Goal: Book appointment/travel/reservation

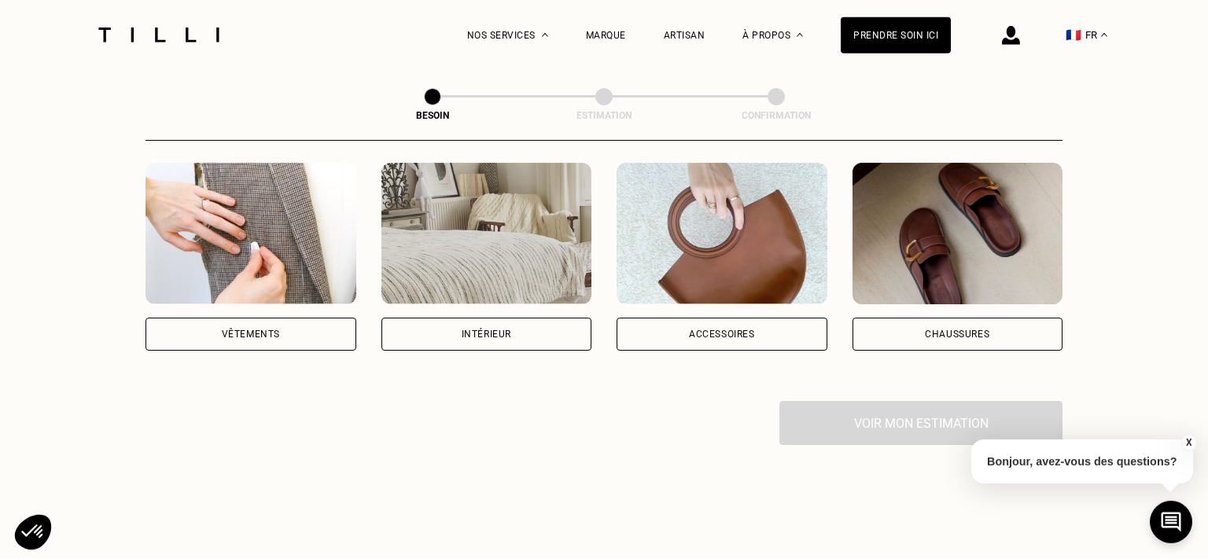
scroll to position [308, 0]
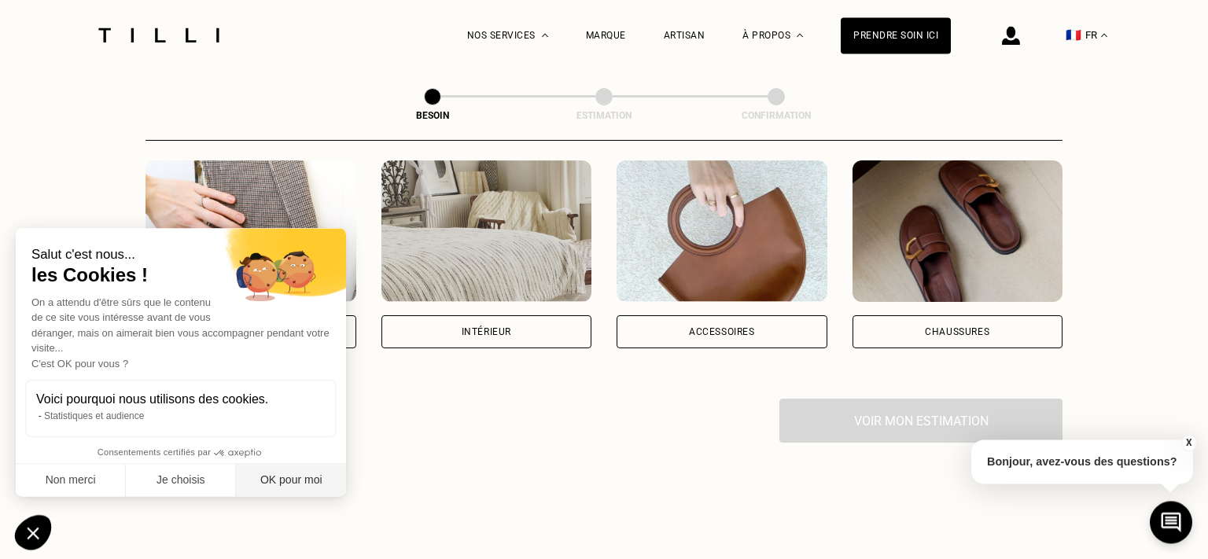
click at [271, 478] on button "OK pour moi" at bounding box center [291, 480] width 110 height 33
checkbox input "true"
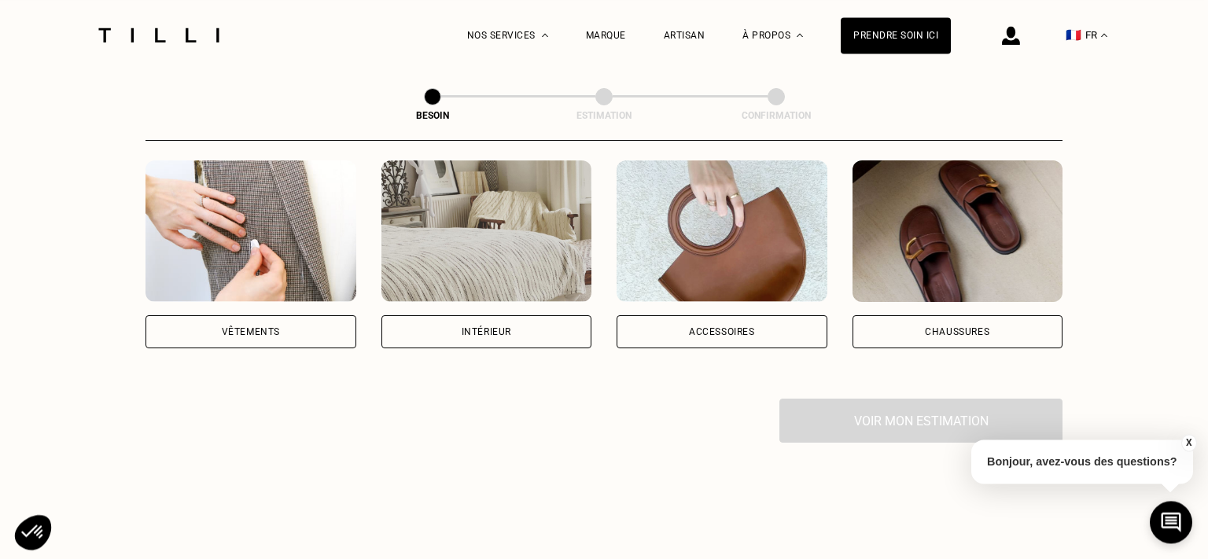
click at [263, 315] on div "Vêtements" at bounding box center [250, 331] width 211 height 33
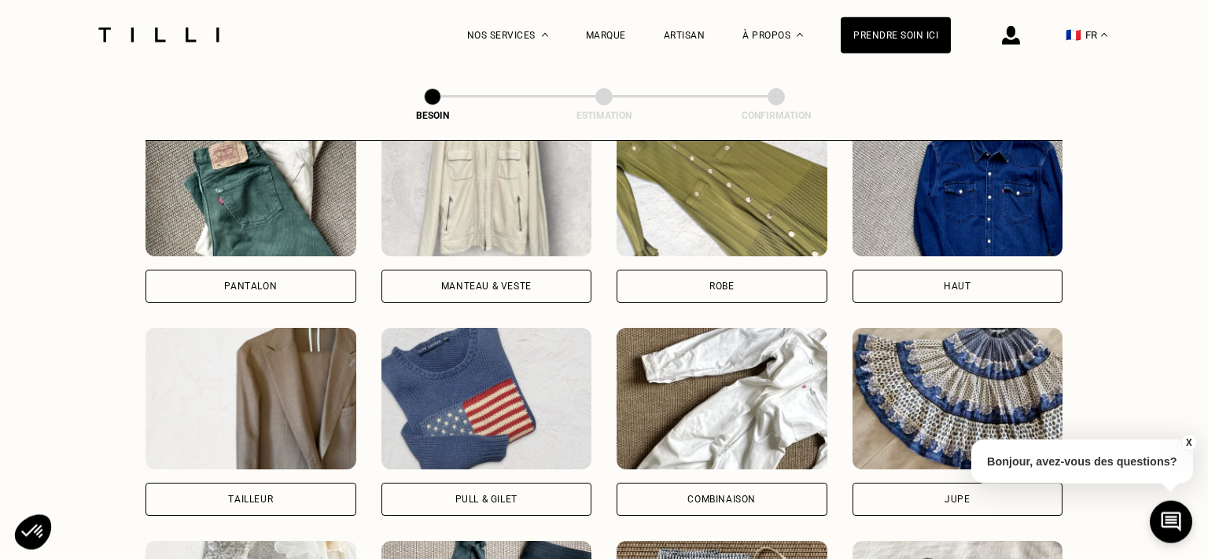
scroll to position [779, 0]
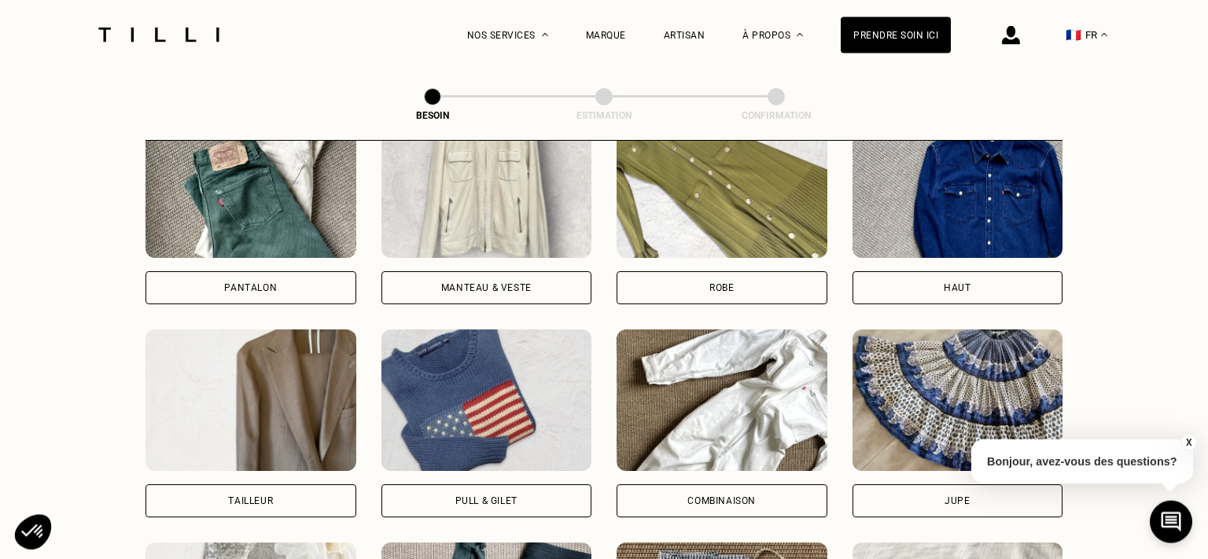
click at [269, 283] on div "Pantalon" at bounding box center [250, 287] width 53 height 9
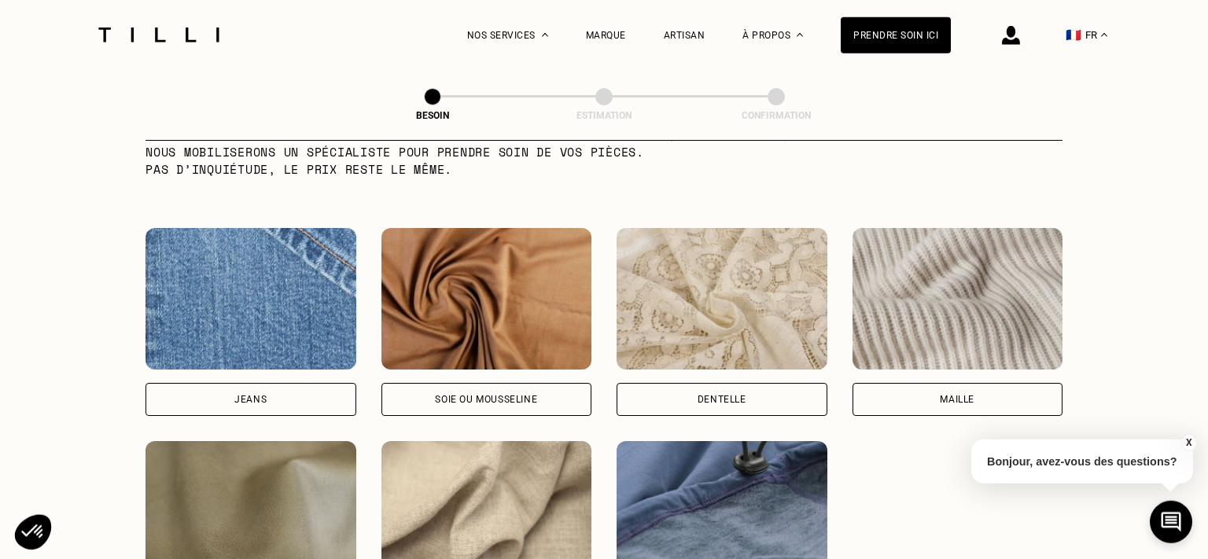
scroll to position [1625, 0]
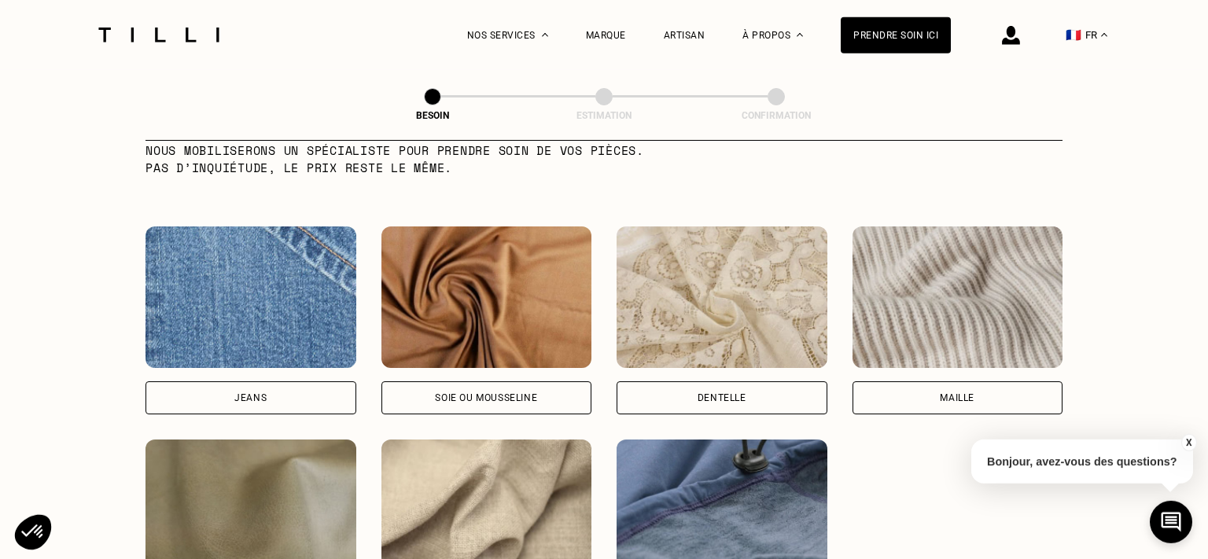
click at [247, 393] on div "Jeans" at bounding box center [250, 397] width 32 height 9
select select "FR"
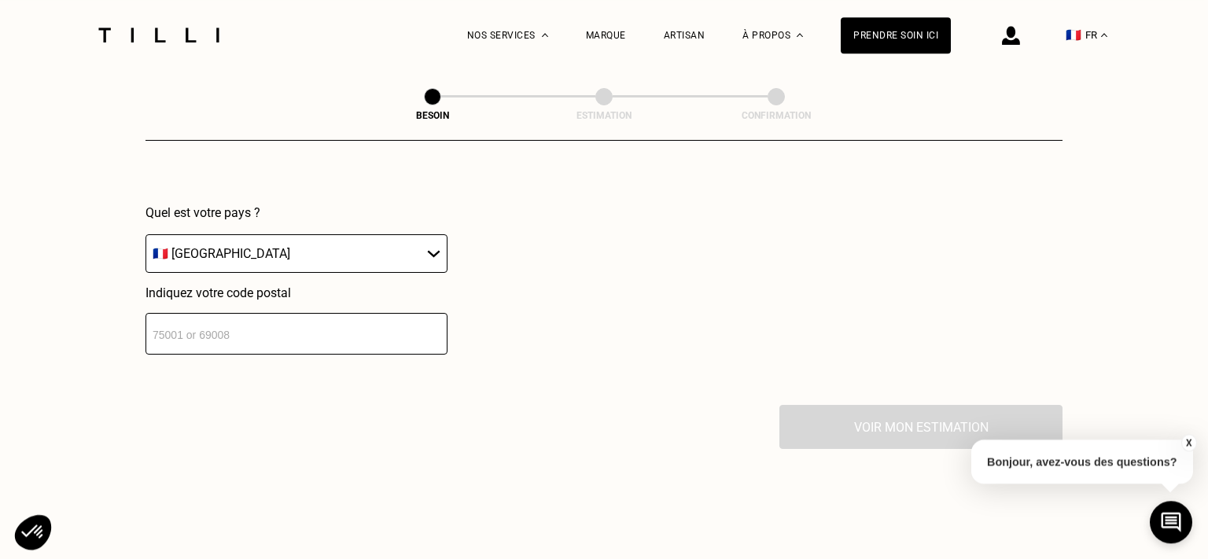
scroll to position [2287, 0]
click at [238, 325] on input "number" at bounding box center [296, 333] width 302 height 42
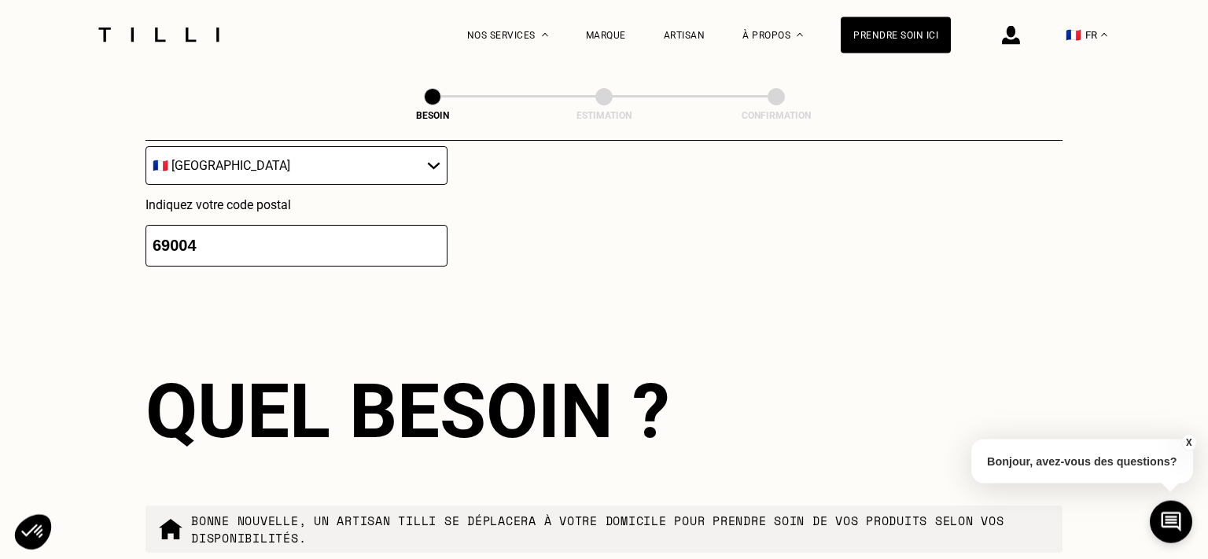
scroll to position [2372, 0]
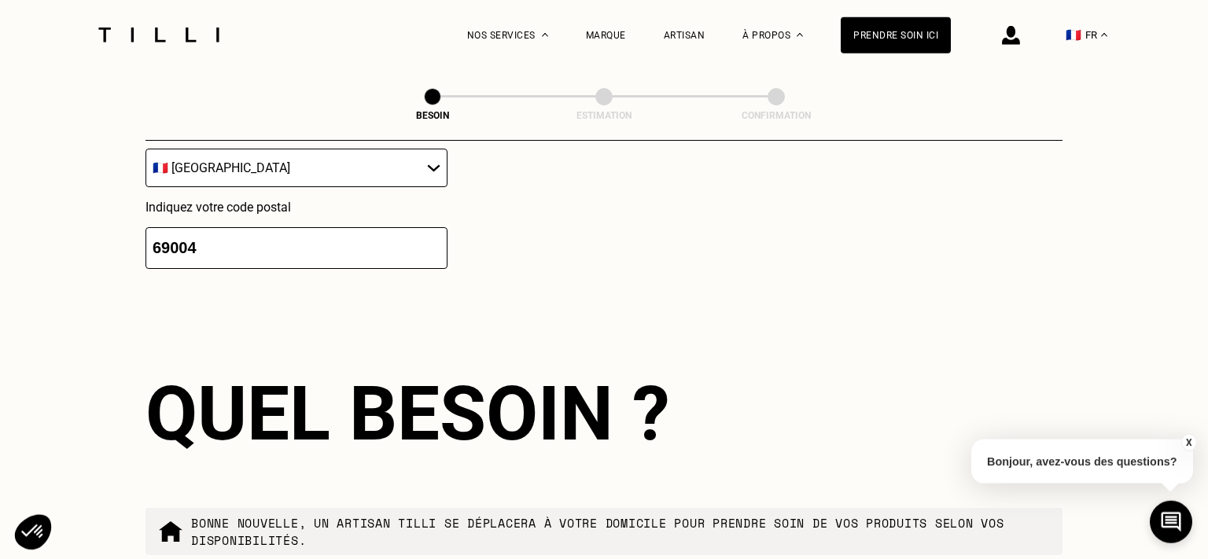
click at [283, 232] on input "69004" at bounding box center [296, 248] width 302 height 42
type input "69004"
click at [273, 303] on div "Localisation Quel est votre pays ? 🇩🇪 [GEOGRAPHIC_DATA] 🇦🇹 [GEOGRAPHIC_DATA] 🇧🇪…" at bounding box center [603, 125] width 917 height 389
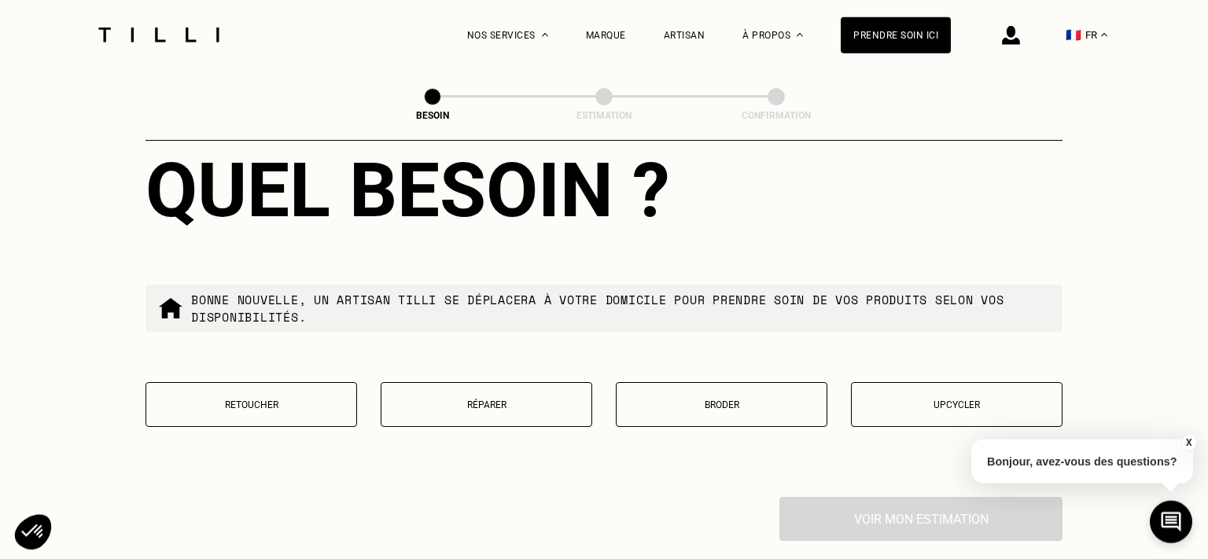
scroll to position [2596, 0]
click at [456, 399] on p "Réparer" at bounding box center [486, 404] width 194 height 11
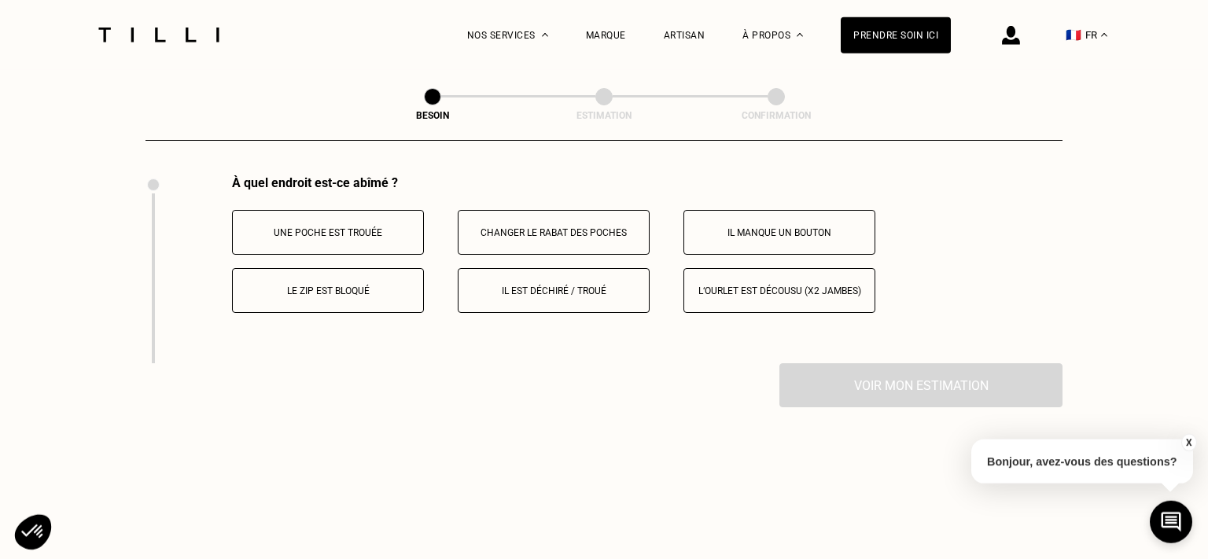
scroll to position [2916, 0]
click at [331, 228] on p "Une poche est trouée" at bounding box center [328, 233] width 175 height 11
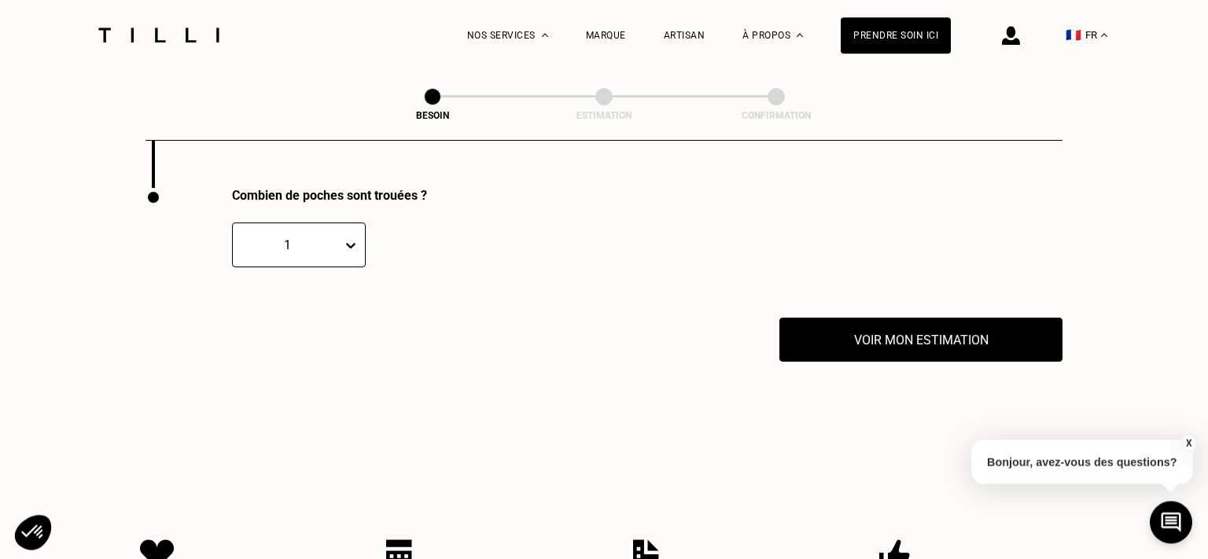
scroll to position [3096, 0]
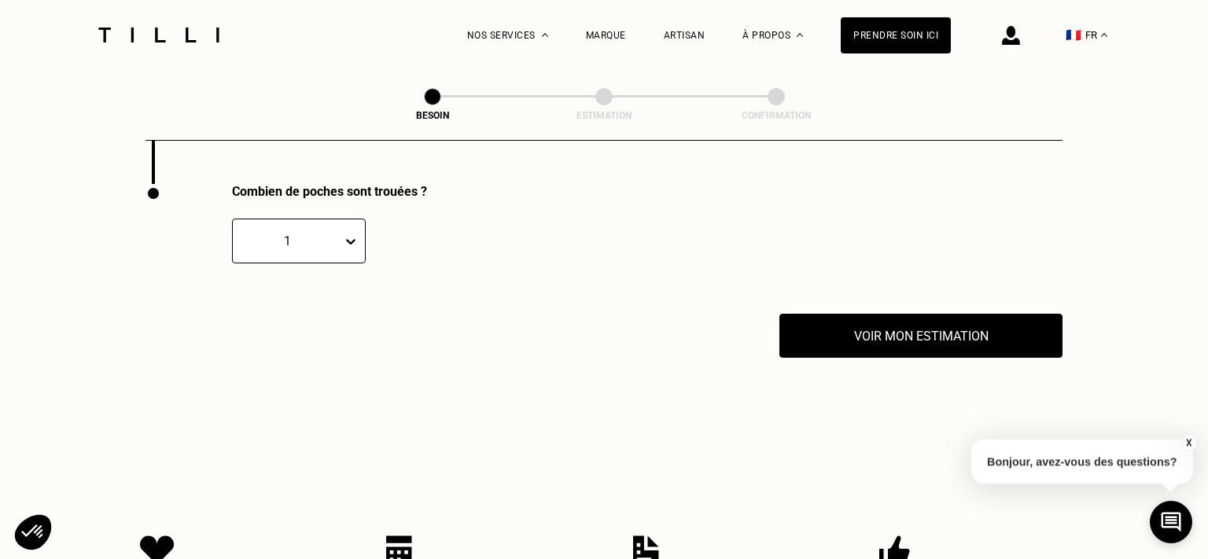
click at [326, 234] on div "1" at bounding box center [288, 241] width 94 height 15
click at [285, 418] on div "6" at bounding box center [299, 432] width 134 height 29
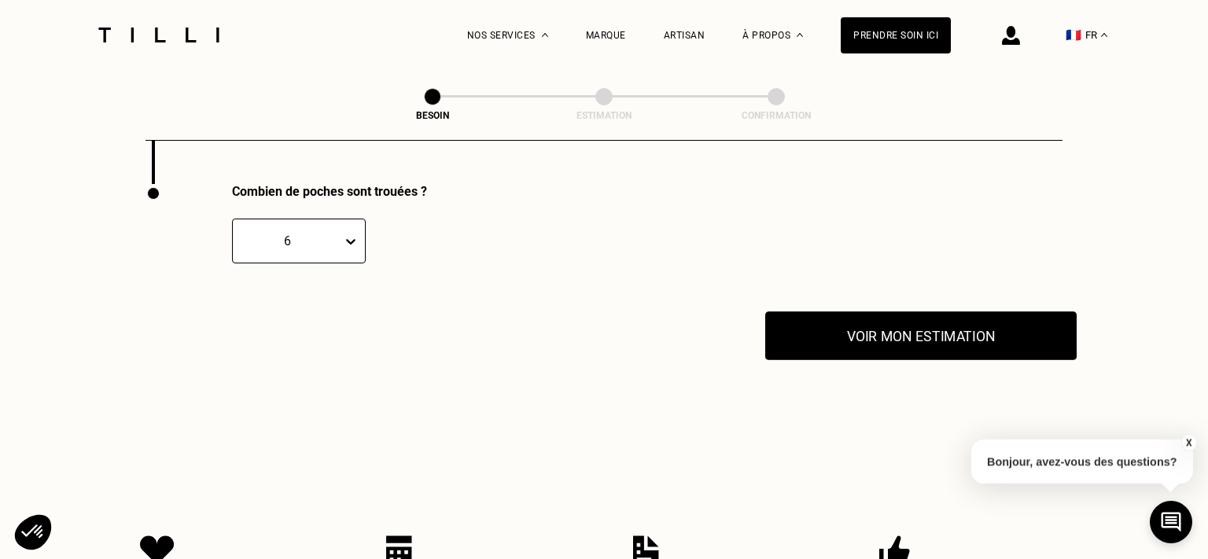
click at [902, 319] on button "Voir mon estimation" at bounding box center [920, 335] width 311 height 49
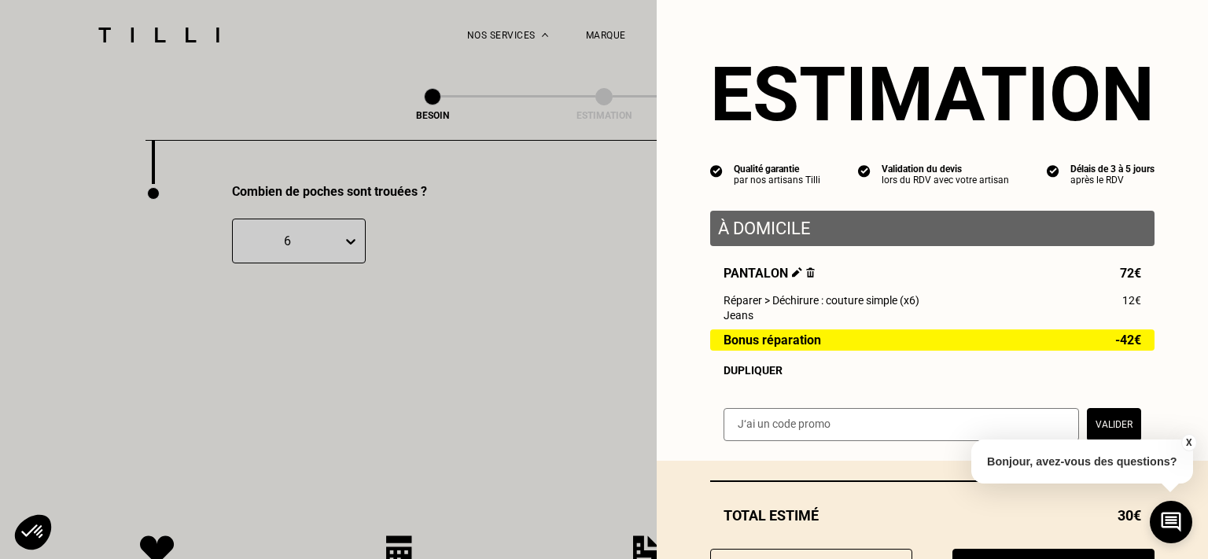
scroll to position [79, 0]
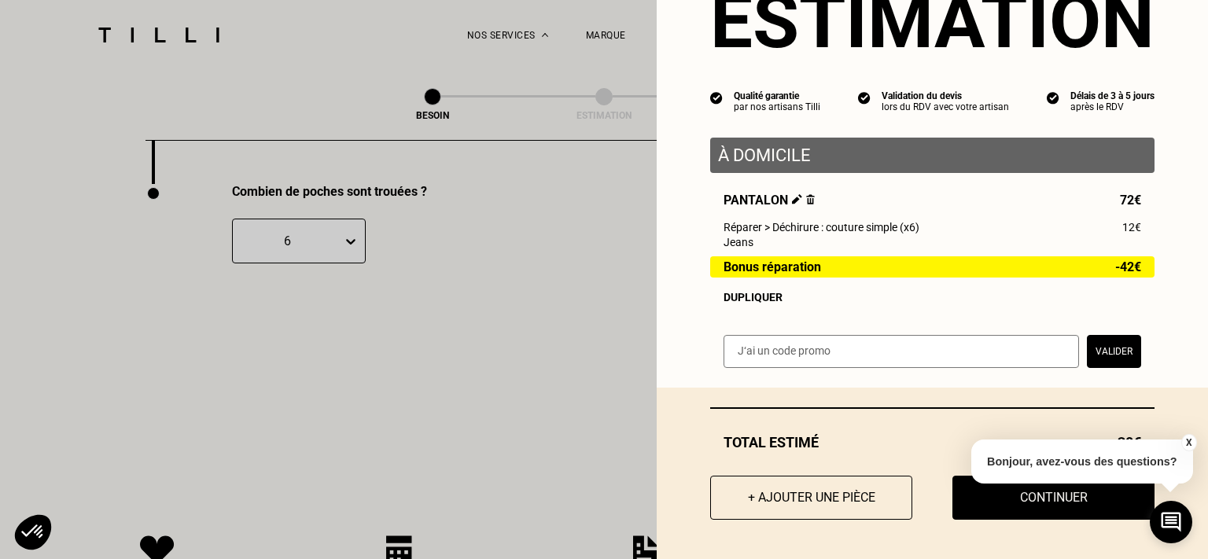
click at [1188, 437] on button "X" at bounding box center [1189, 442] width 16 height 17
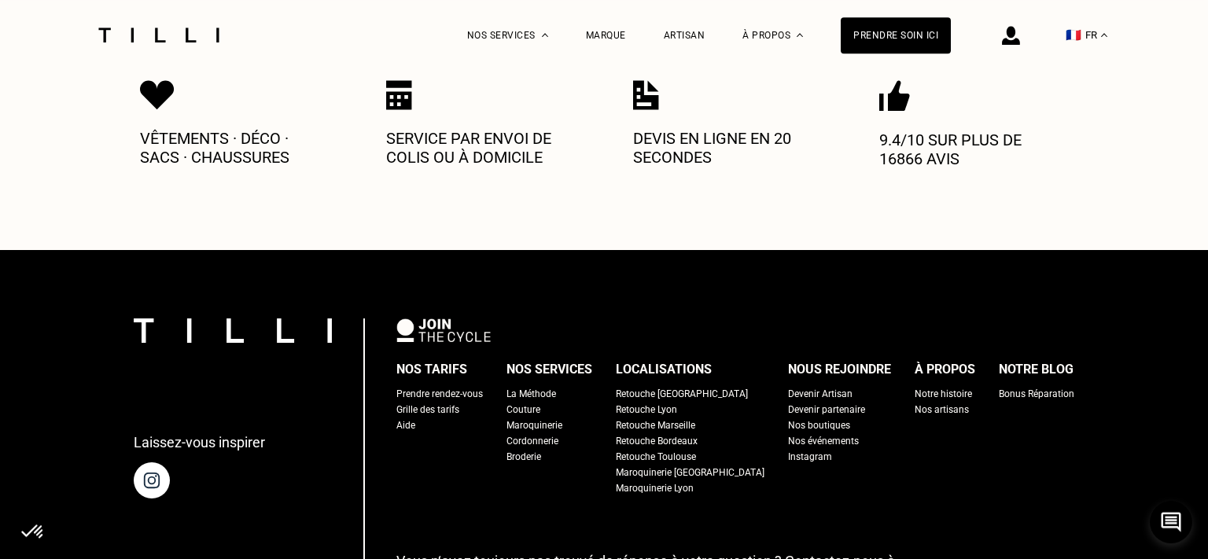
scroll to position [3537, 0]
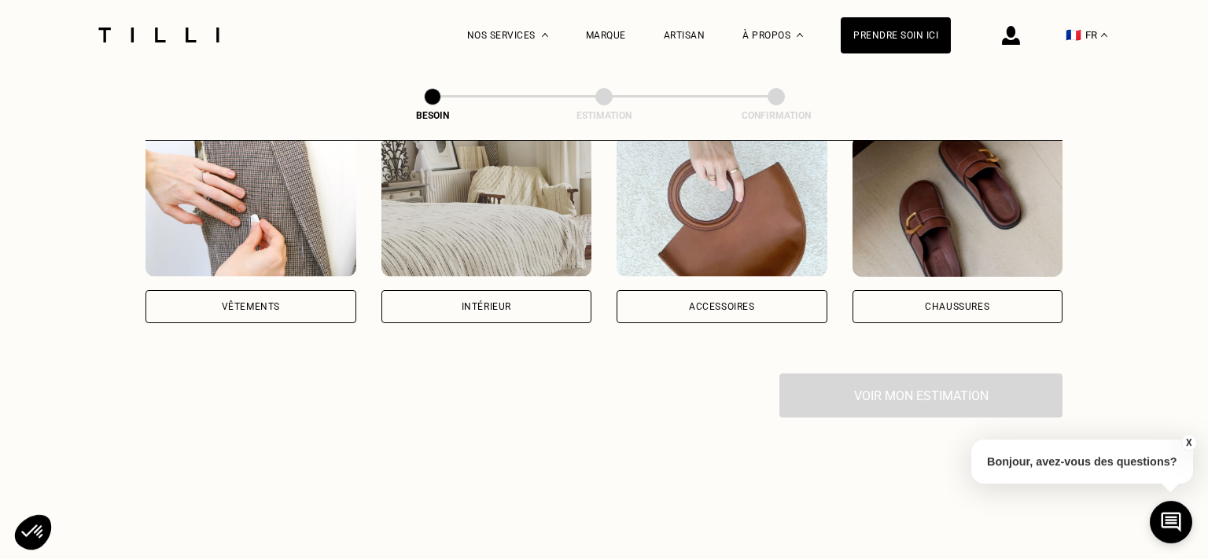
scroll to position [334, 0]
click at [284, 296] on div "Vêtements" at bounding box center [250, 305] width 211 height 33
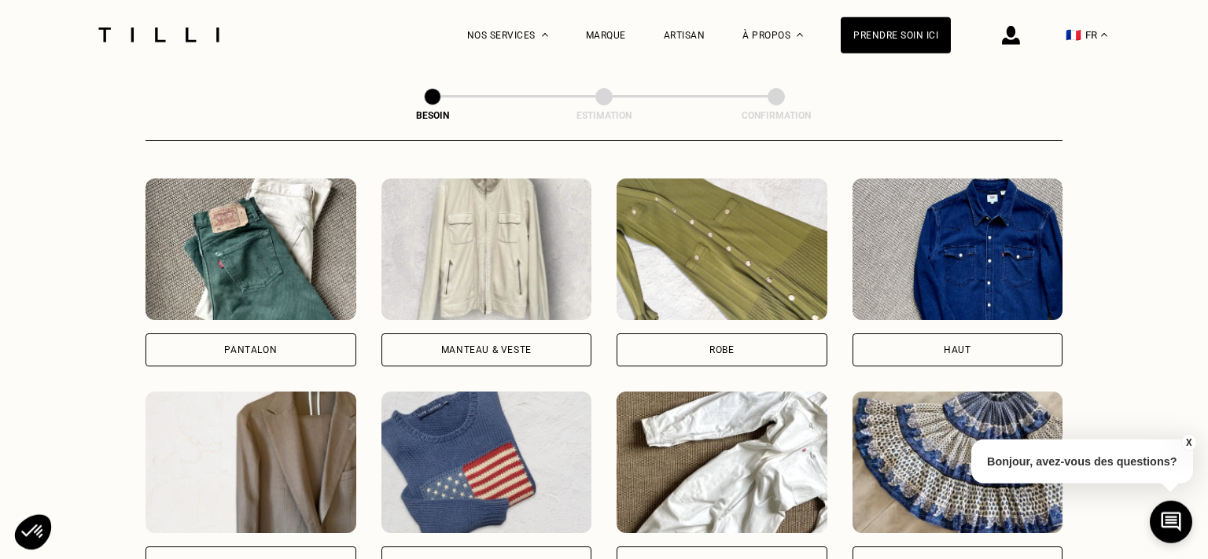
scroll to position [709, 0]
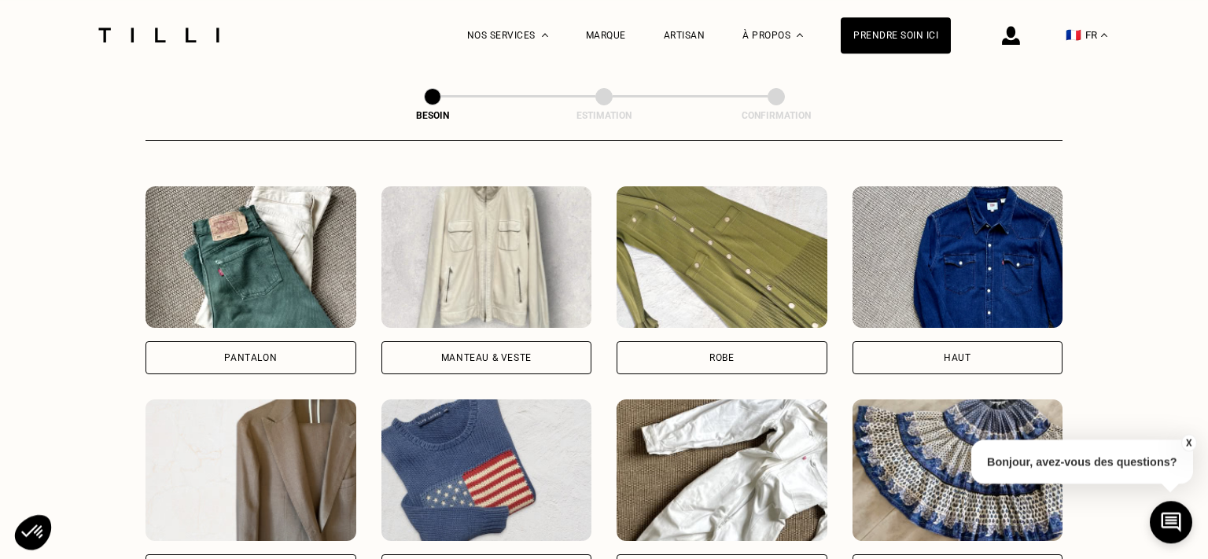
click at [244, 341] on div "Pantalon" at bounding box center [250, 357] width 211 height 33
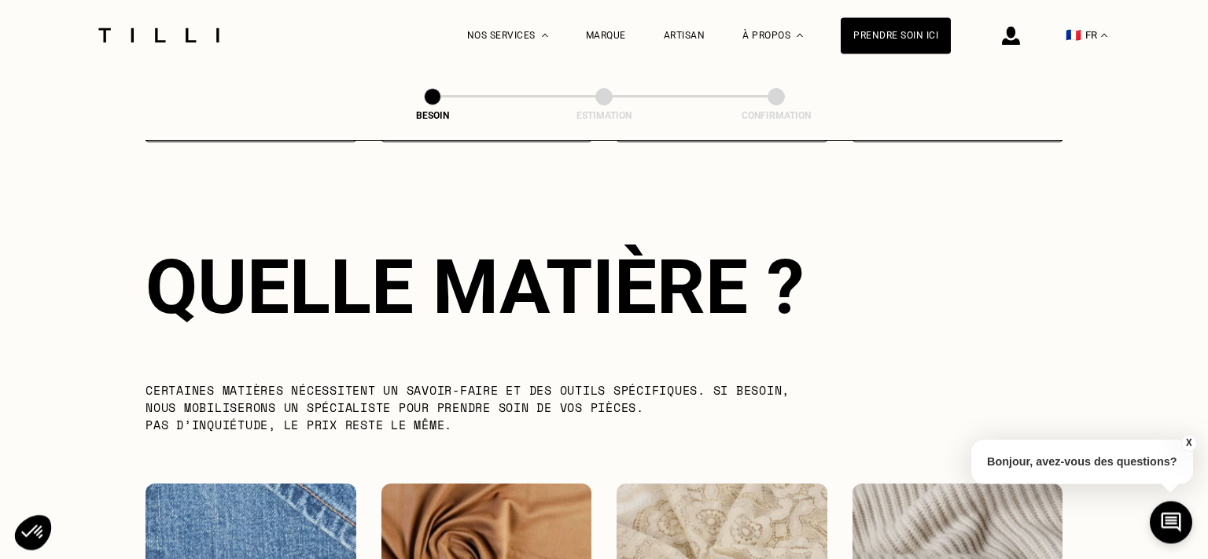
scroll to position [1667, 0]
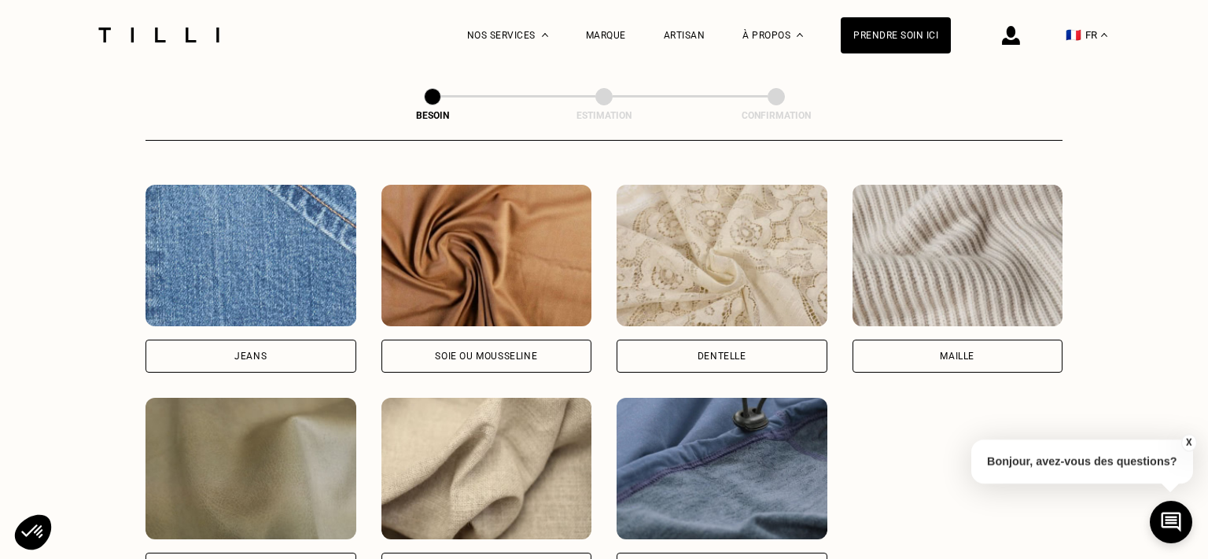
click at [246, 355] on div "Jeans" at bounding box center [250, 356] width 211 height 33
select select "FR"
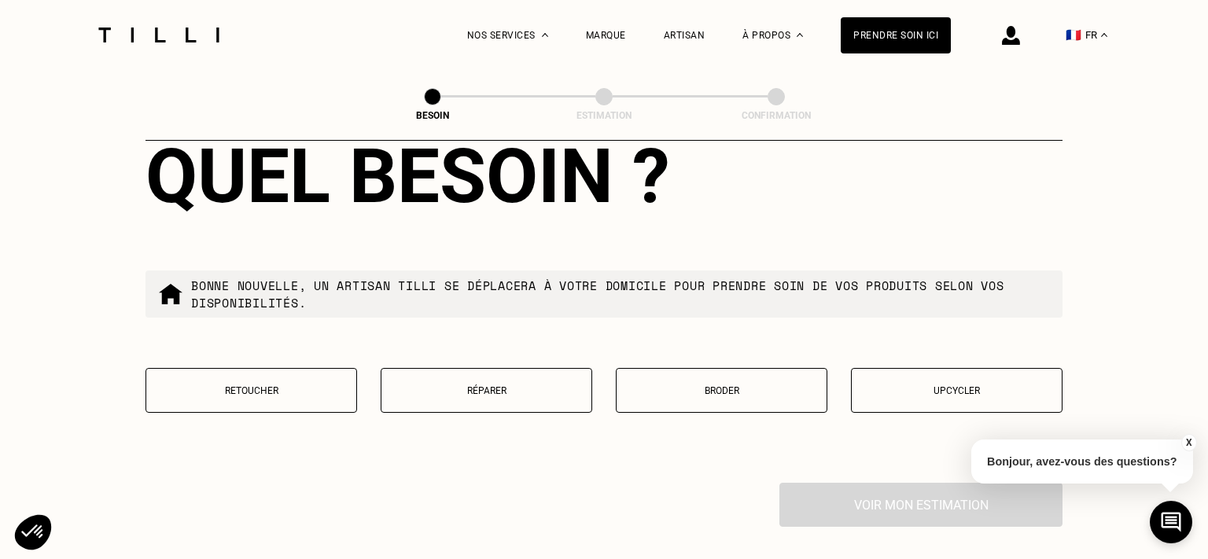
scroll to position [2639, 0]
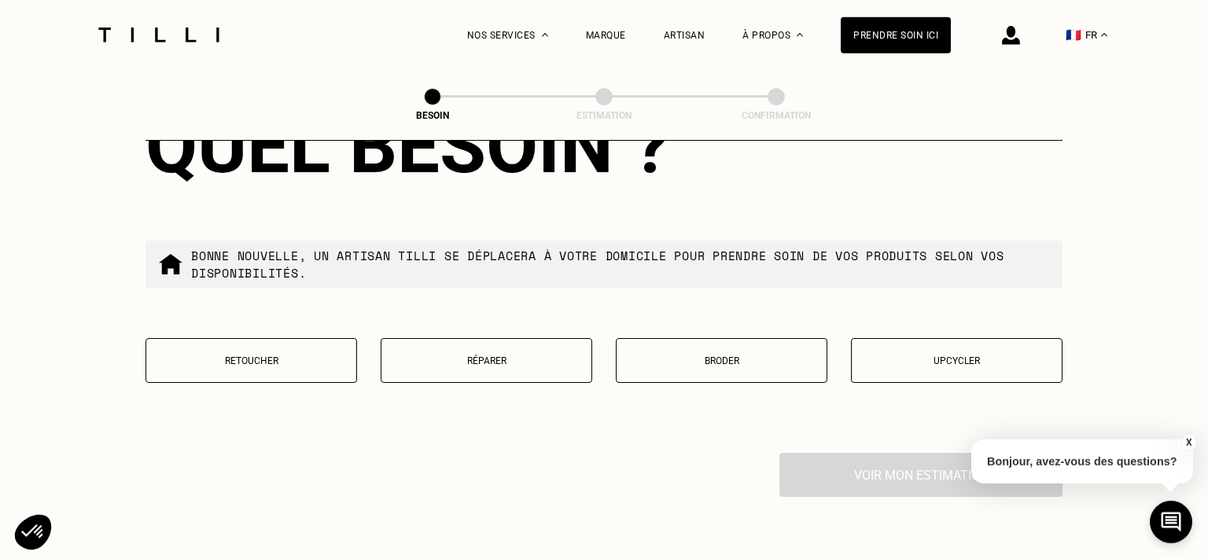
click at [451, 355] on p "Réparer" at bounding box center [486, 360] width 194 height 11
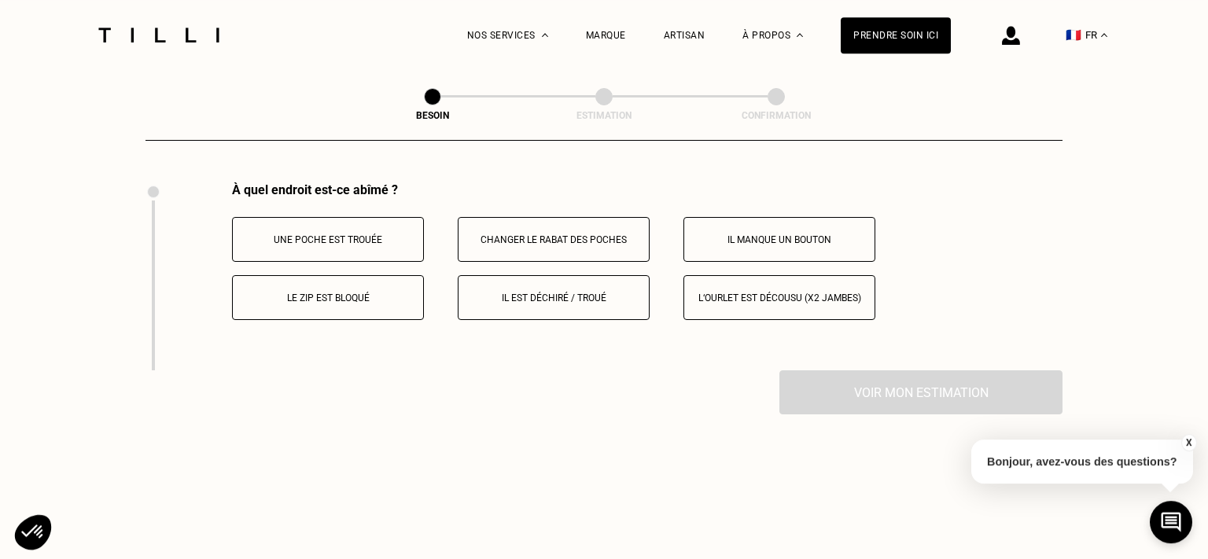
scroll to position [2897, 0]
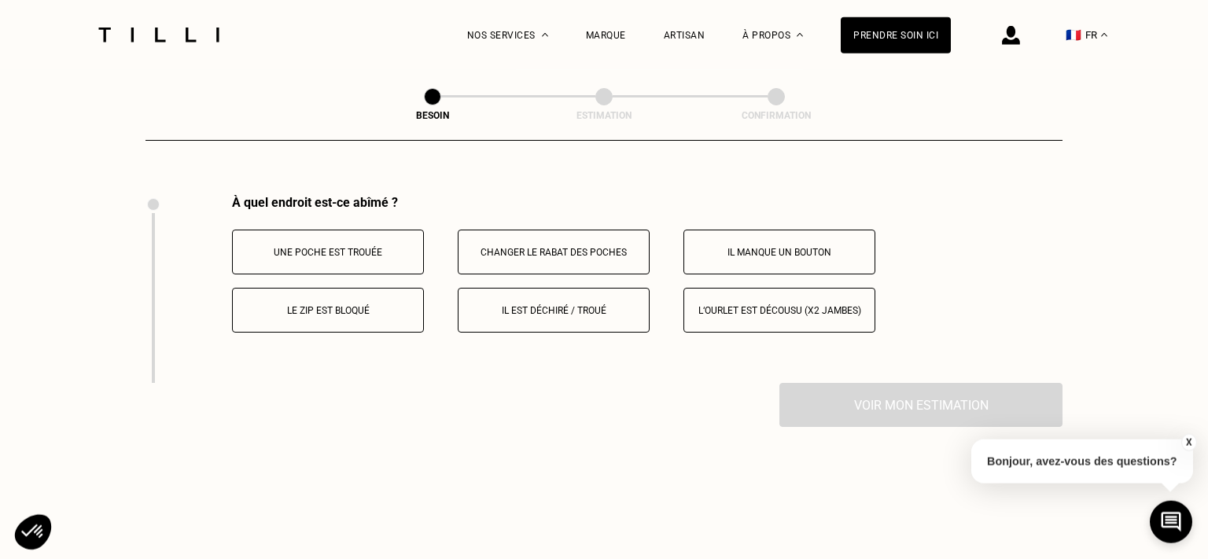
click at [339, 255] on button "Une poche est trouée" at bounding box center [328, 252] width 192 height 45
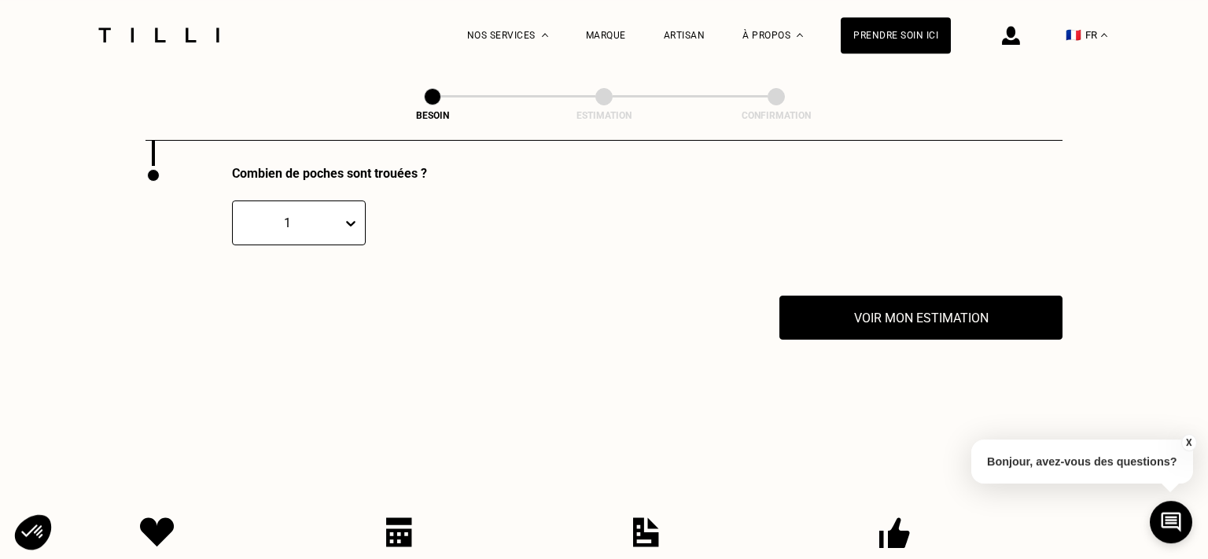
scroll to position [3140, 0]
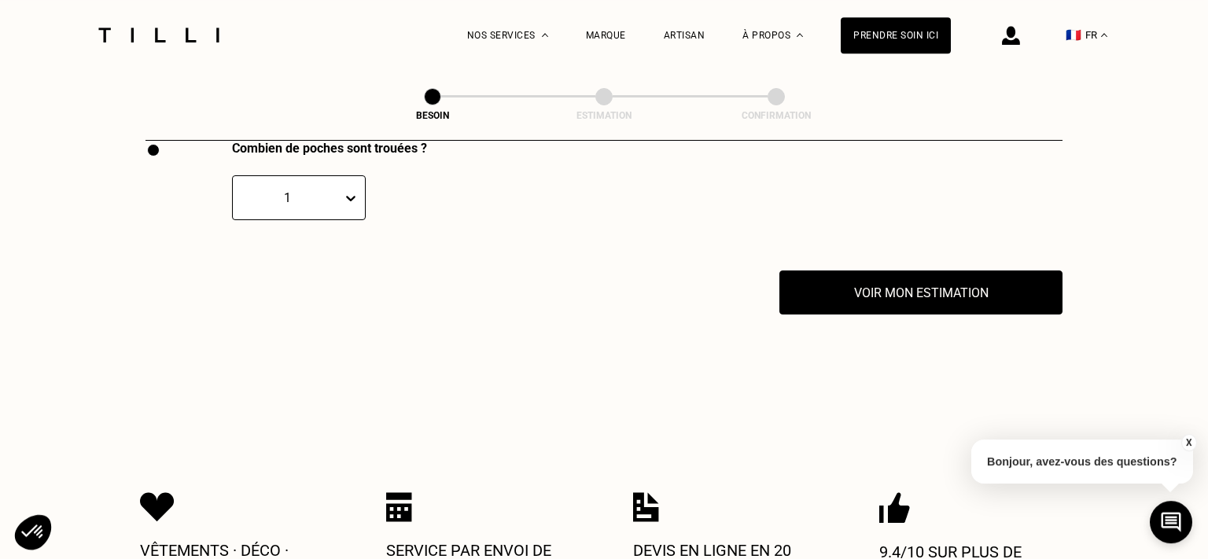
click at [318, 193] on div "1" at bounding box center [288, 197] width 94 height 15
click at [283, 392] on div "6" at bounding box center [299, 389] width 134 height 29
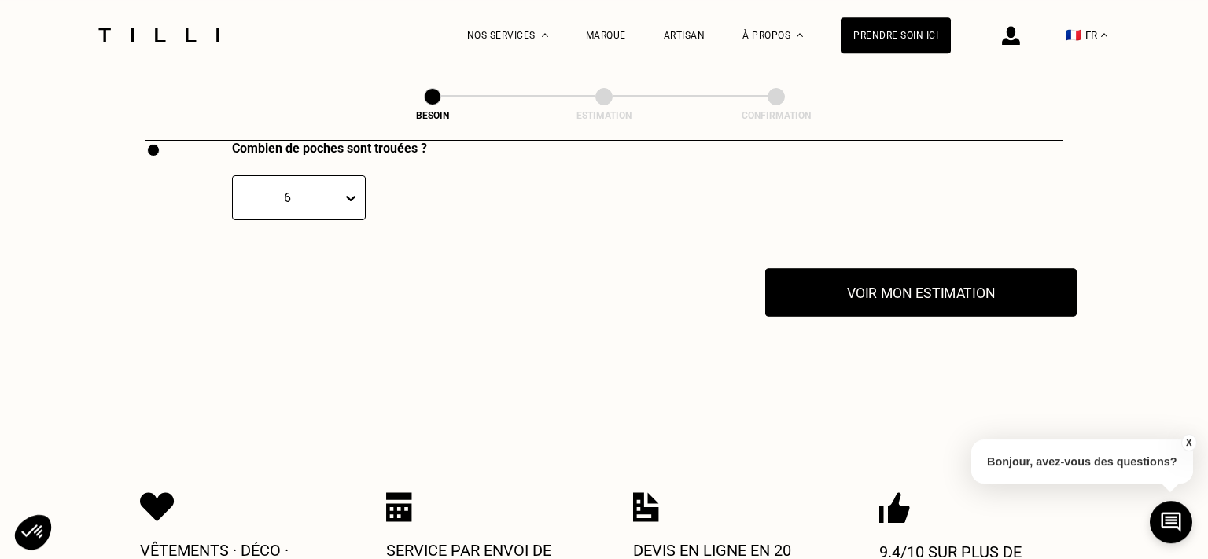
click at [917, 283] on button "Voir mon estimation" at bounding box center [920, 292] width 311 height 49
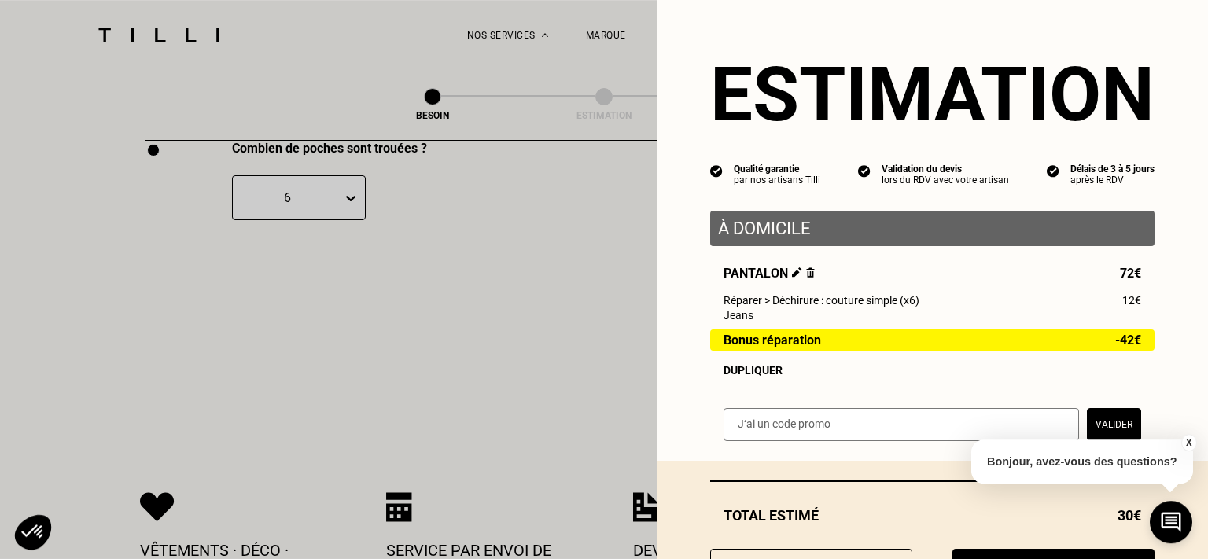
click at [1188, 442] on button "X" at bounding box center [1189, 442] width 16 height 17
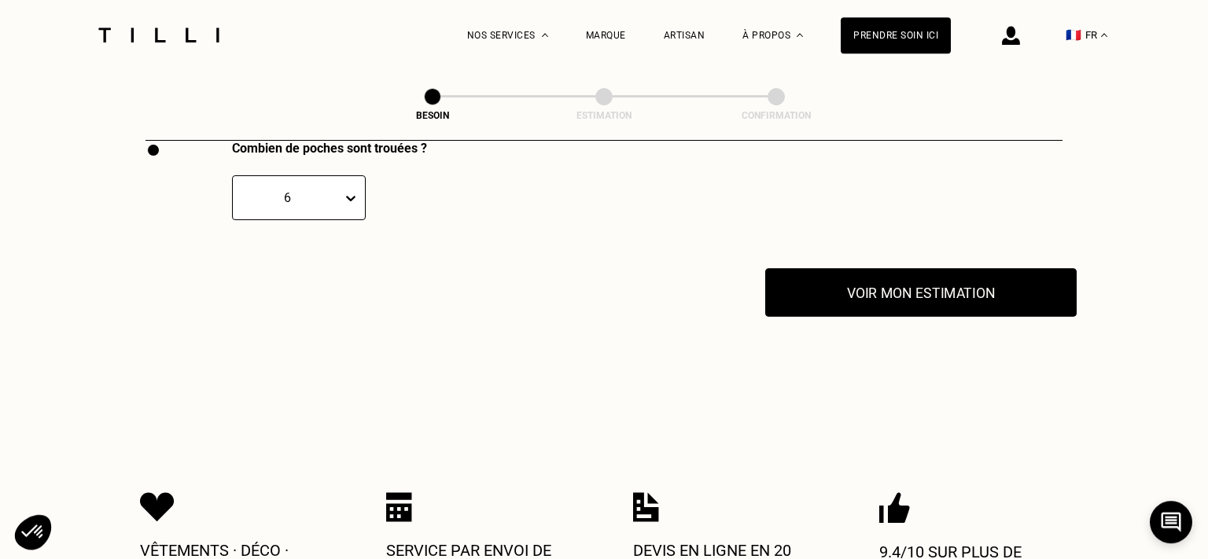
click at [878, 274] on button "Voir mon estimation" at bounding box center [920, 292] width 311 height 49
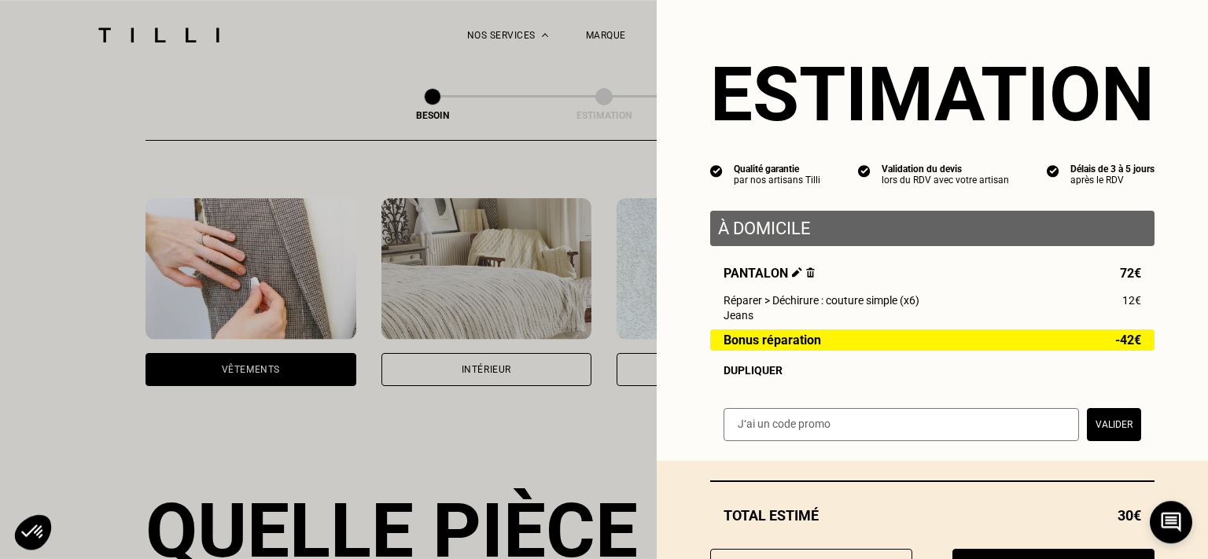
scroll to position [79, 0]
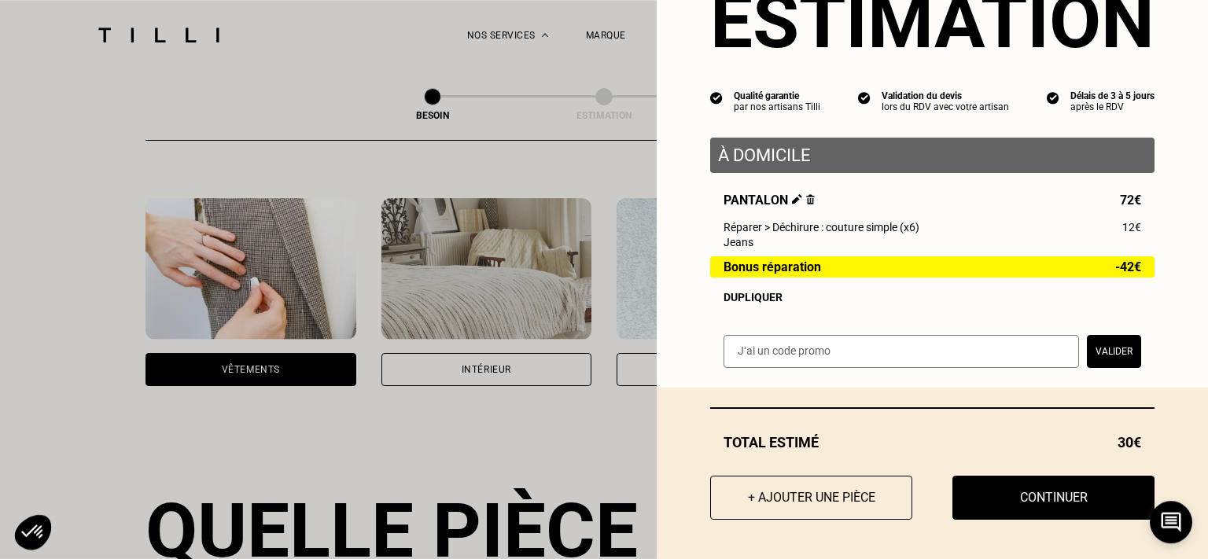
click at [792, 194] on img at bounding box center [797, 199] width 10 height 10
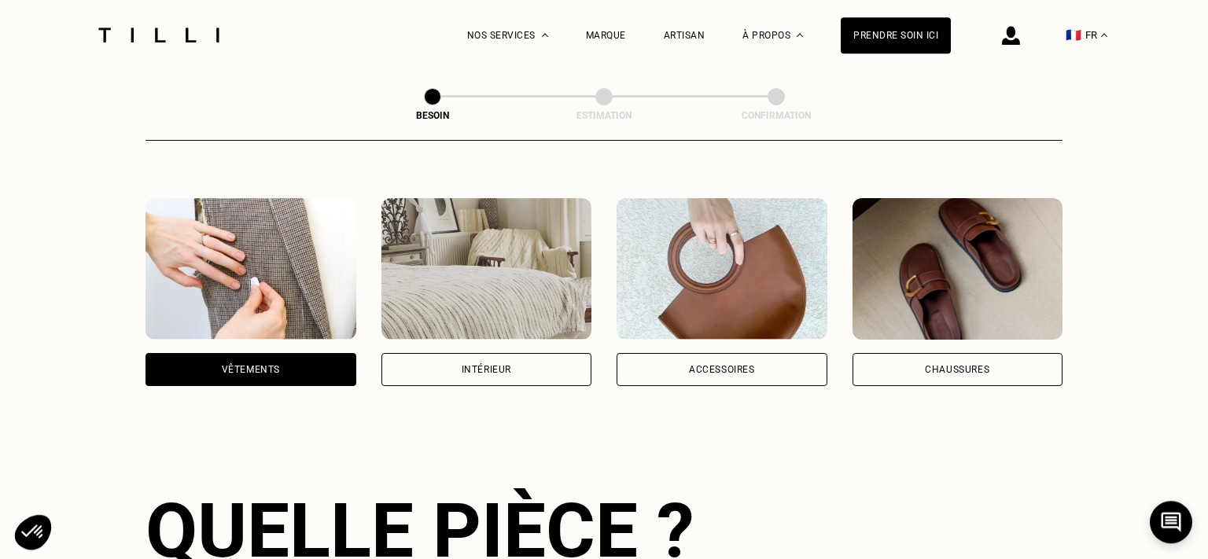
scroll to position [0, 0]
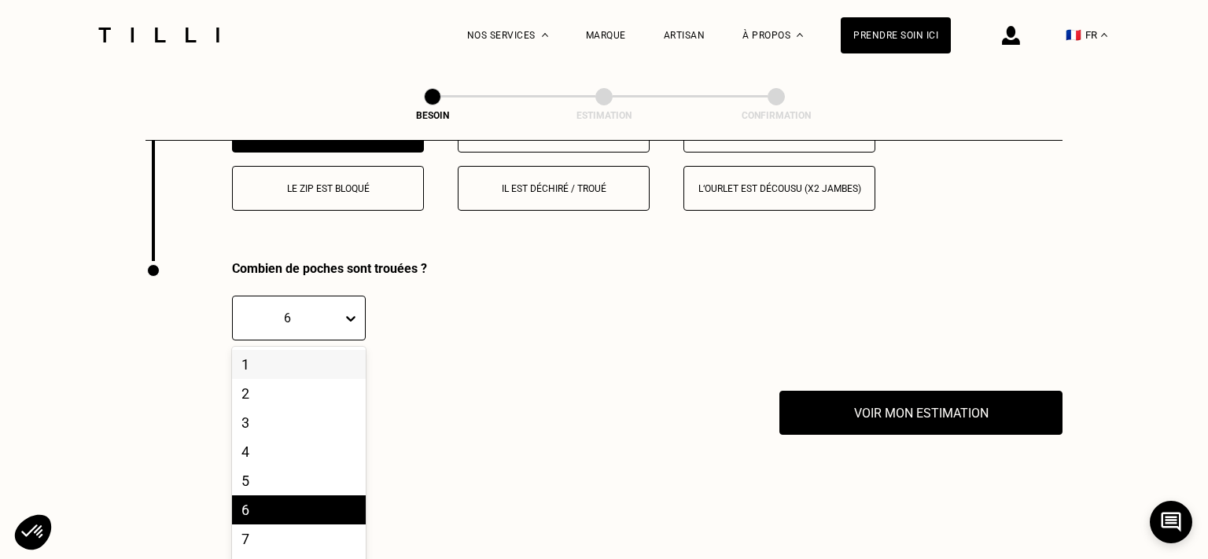
click at [319, 341] on div "10 results available. Use Up and Down to choose options, press Enter to select …" at bounding box center [299, 318] width 134 height 45
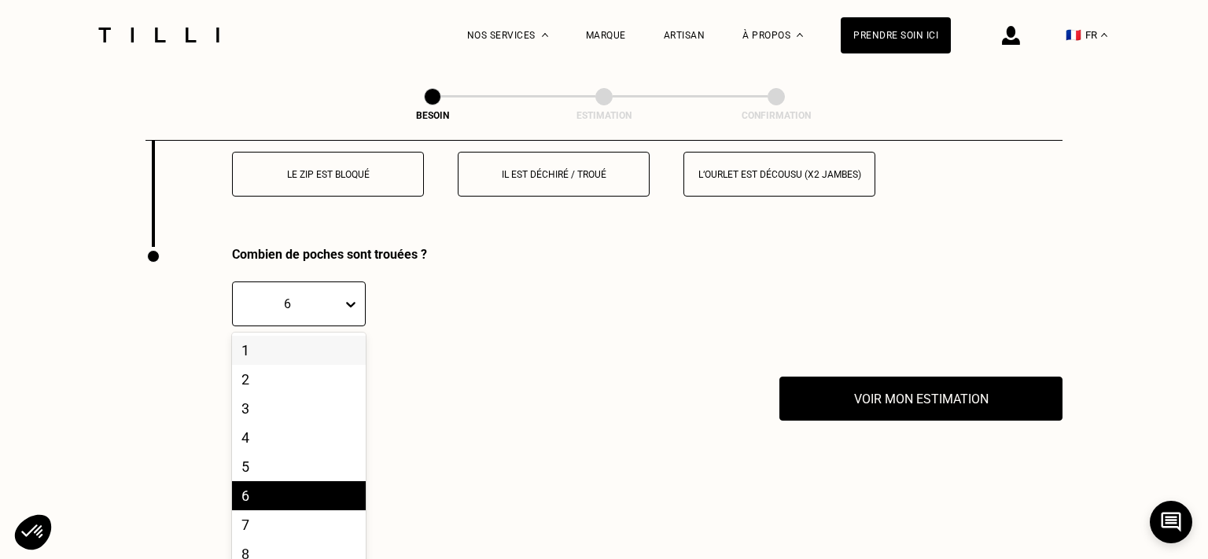
scroll to position [3042, 0]
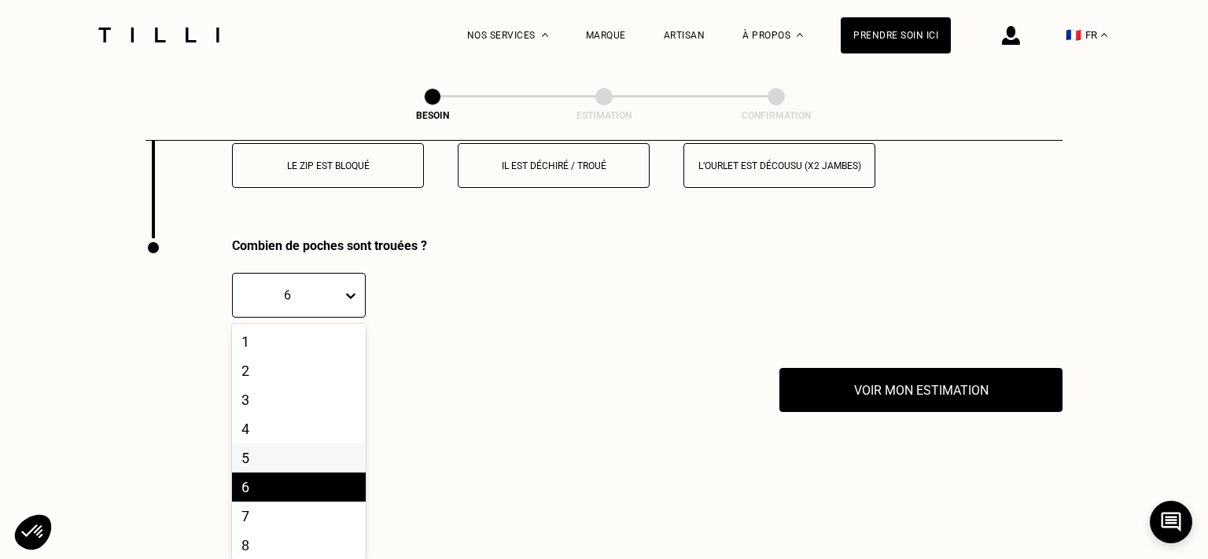
click at [256, 449] on div "5" at bounding box center [299, 458] width 134 height 29
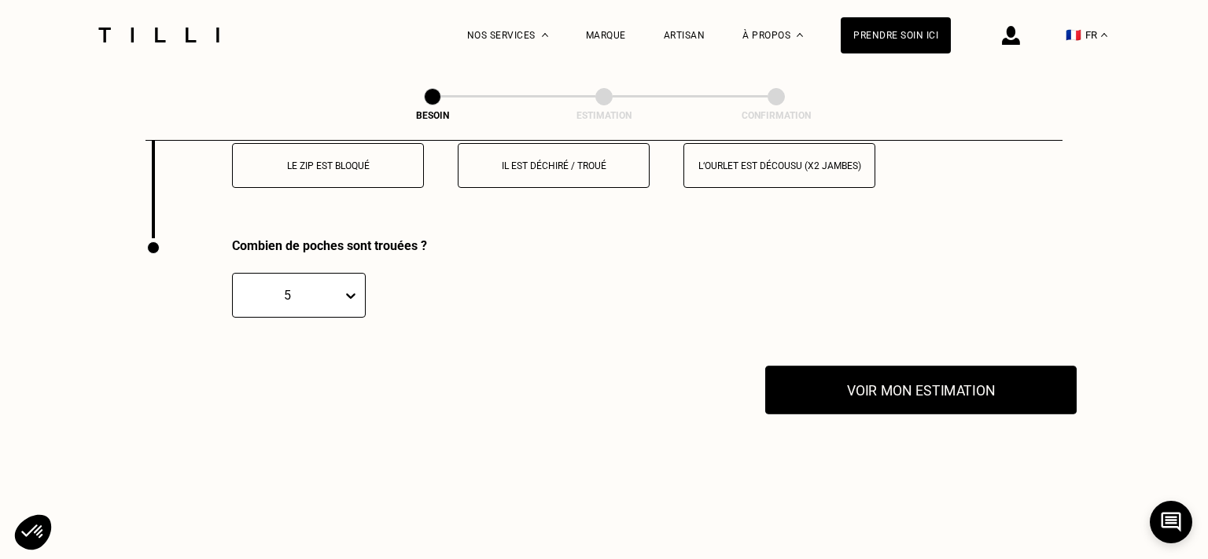
click at [876, 378] on button "Voir mon estimation" at bounding box center [920, 390] width 311 height 49
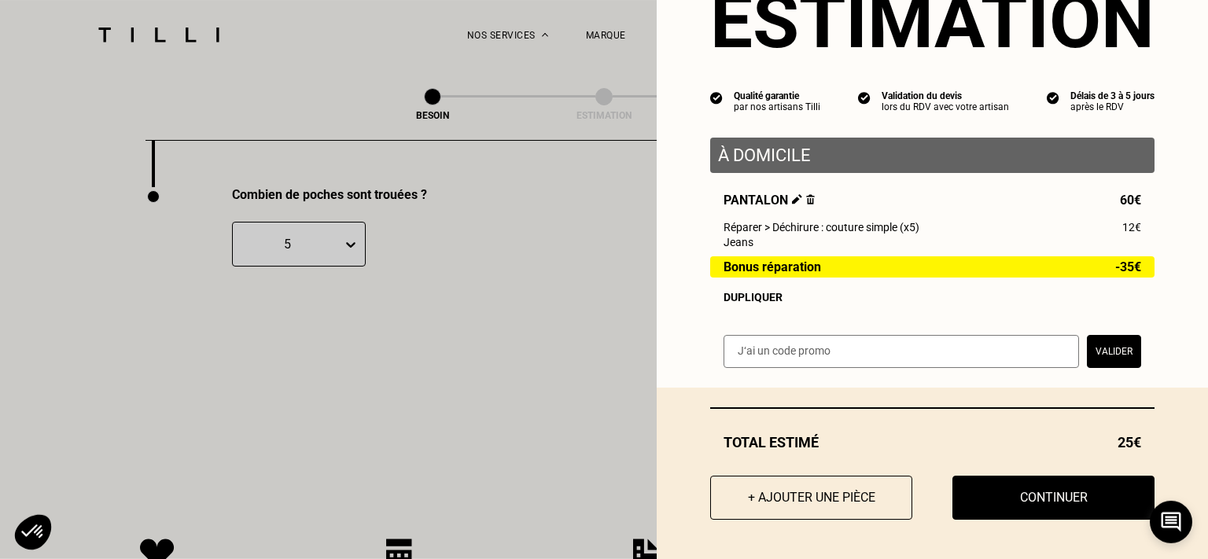
scroll to position [3103, 0]
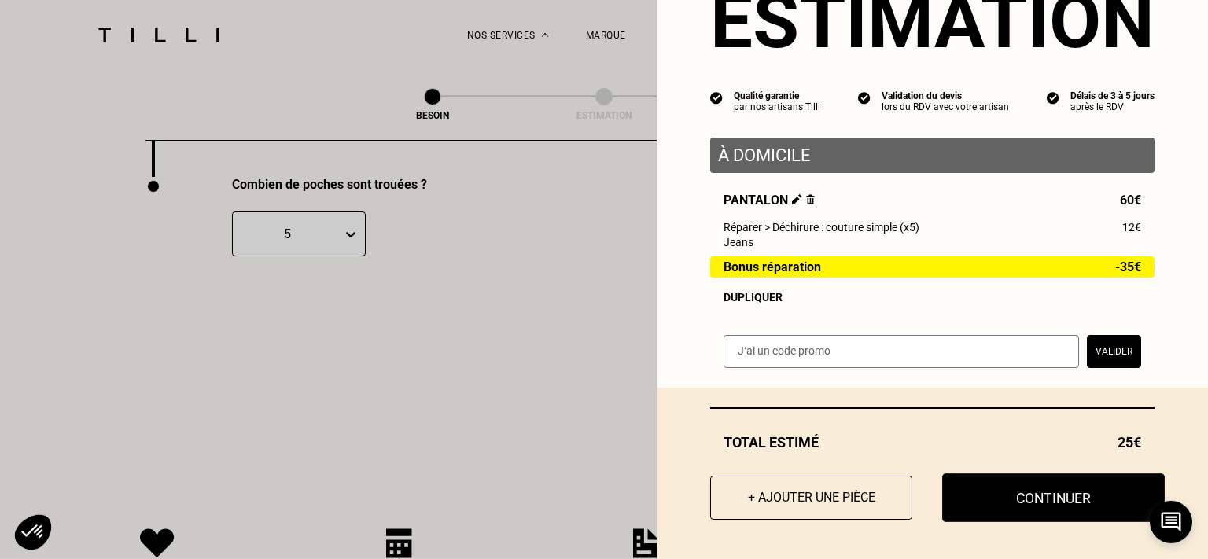
click at [1025, 488] on button "Continuer" at bounding box center [1053, 497] width 223 height 49
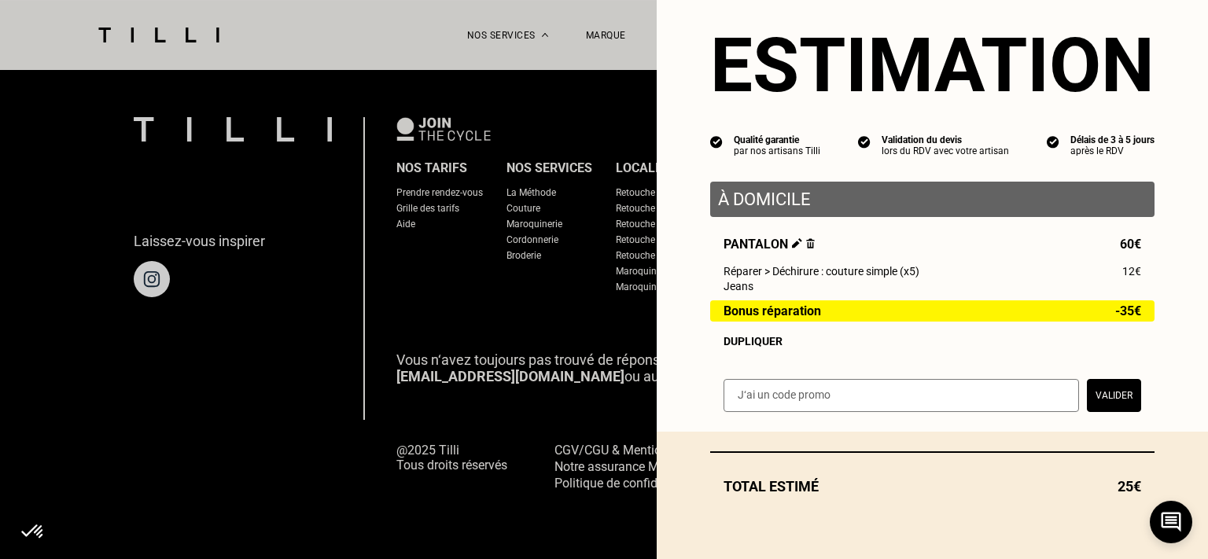
scroll to position [1032, 0]
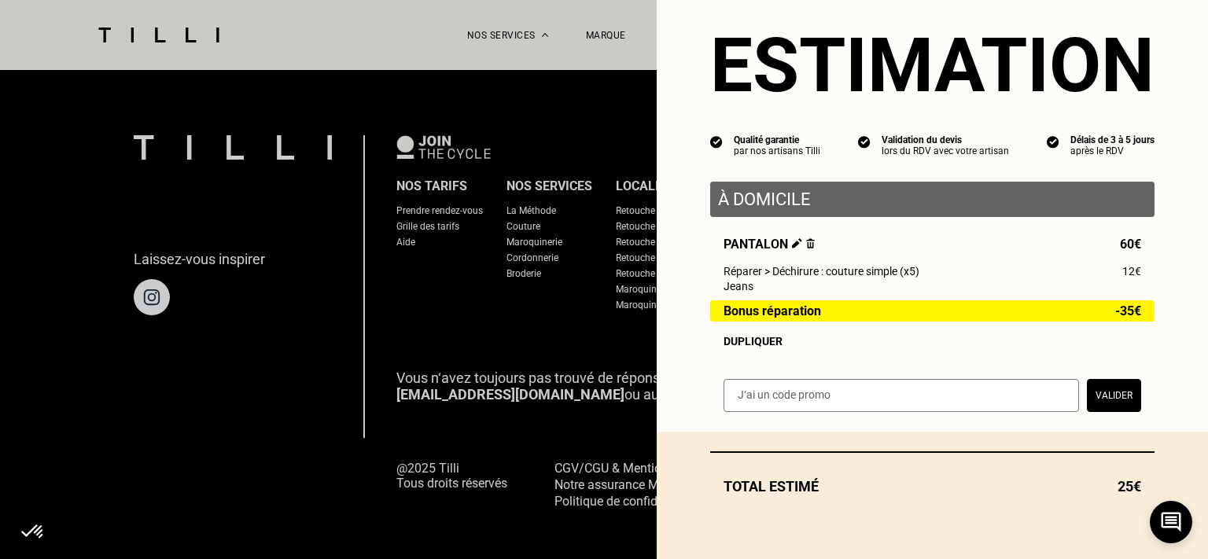
scroll to position [35, 0]
select select "FR"
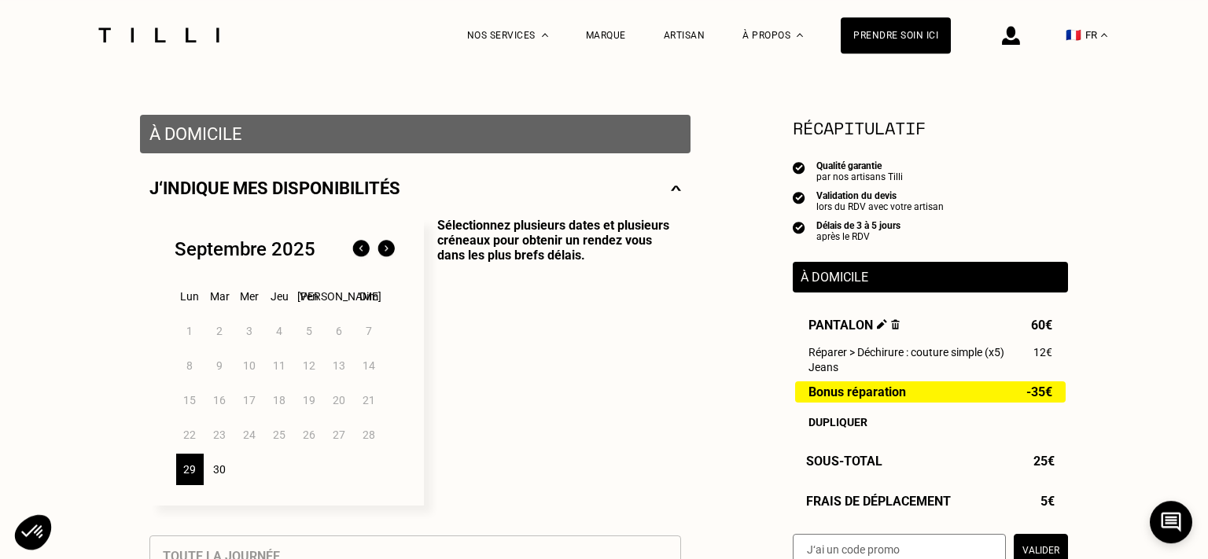
scroll to position [267, 0]
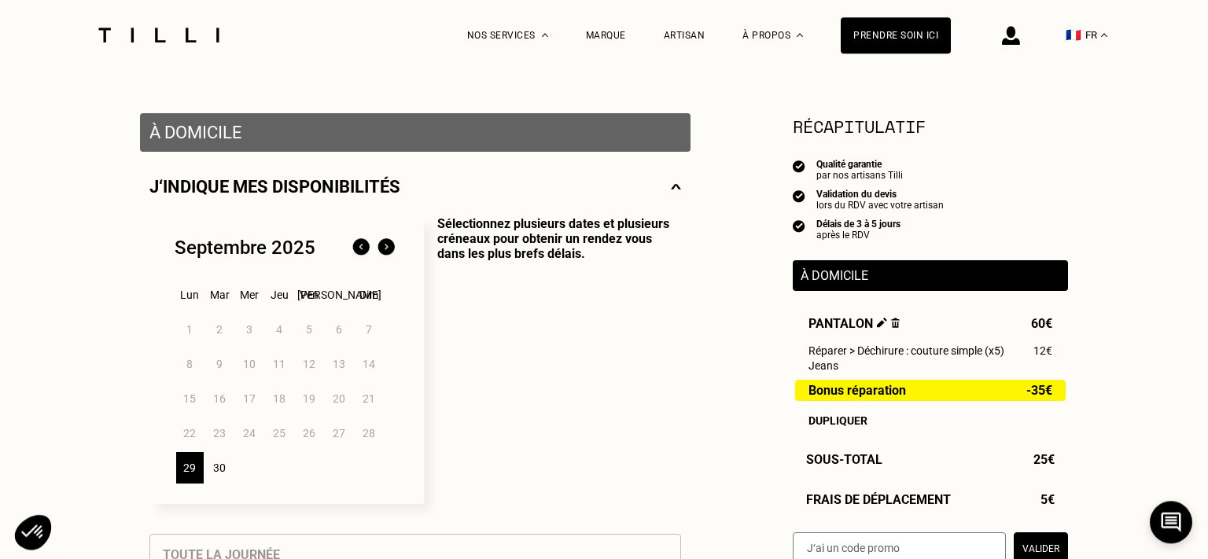
click at [385, 254] on img at bounding box center [386, 247] width 25 height 25
click at [250, 328] on div "1" at bounding box center [250, 329] width 28 height 31
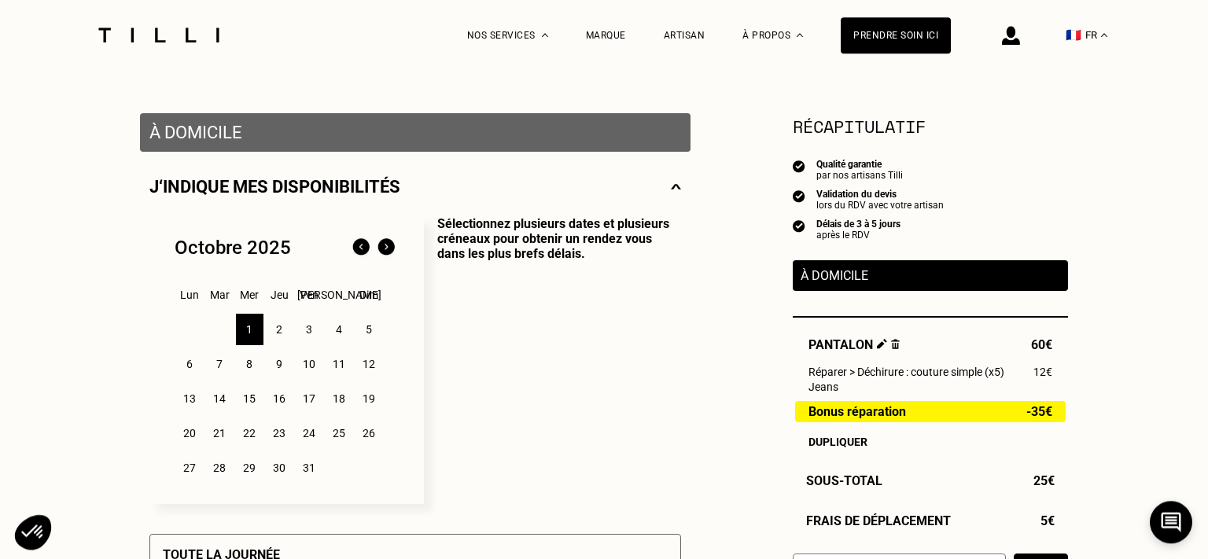
click at [310, 330] on div "3" at bounding box center [310, 329] width 28 height 31
click at [244, 333] on div "1" at bounding box center [250, 329] width 28 height 31
click at [488, 312] on p "Sélectionnez plusieurs dates et plusieurs créneaux pour obtenir un rendez vous …" at bounding box center [552, 360] width 257 height 288
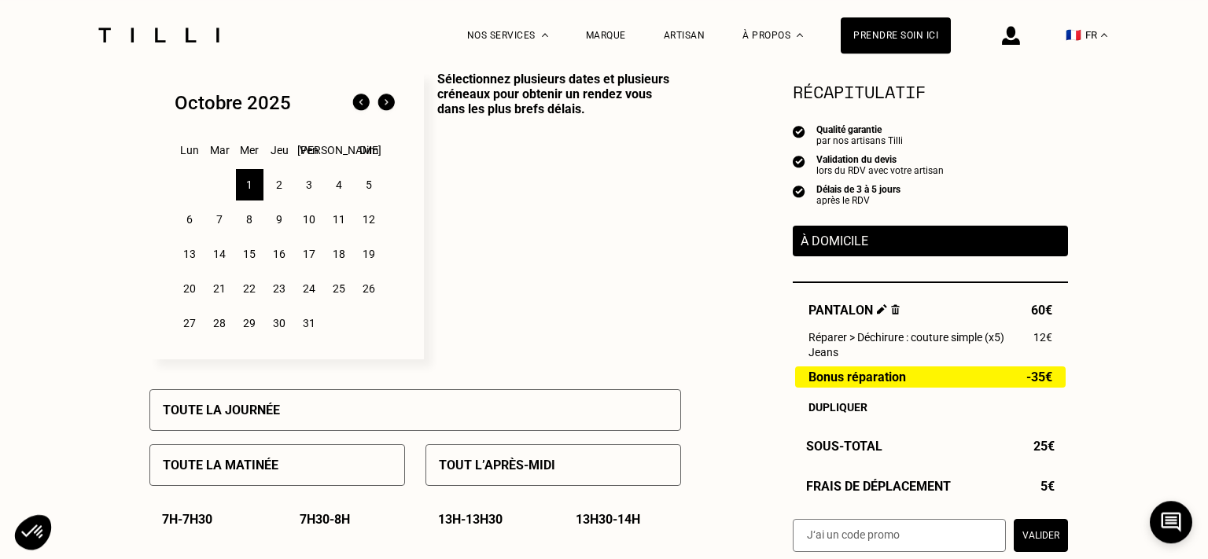
scroll to position [422, 0]
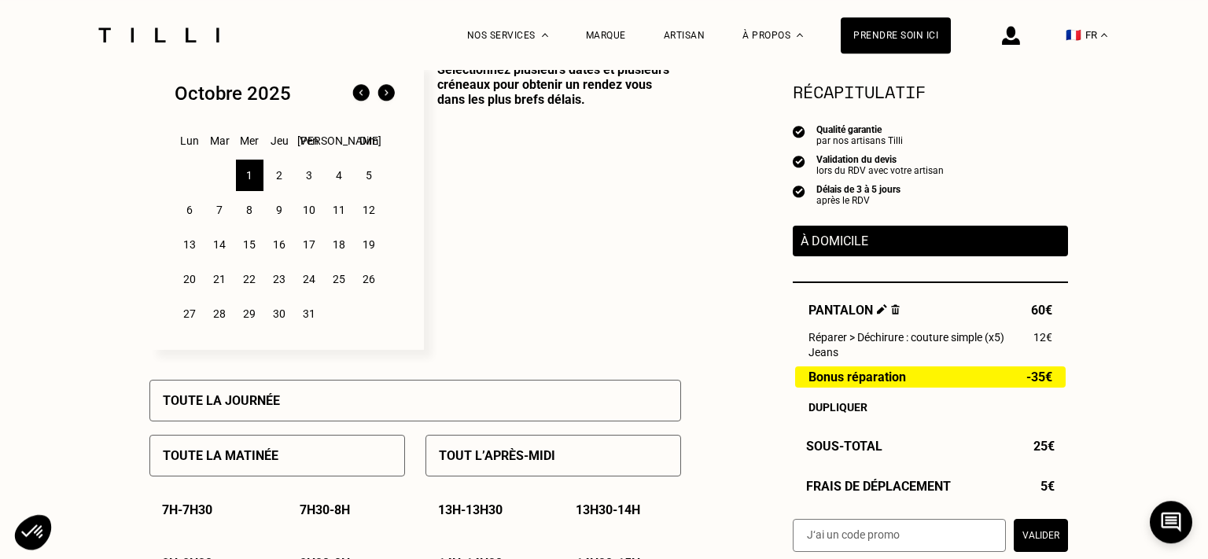
click at [276, 463] on p "Toute la matinée" at bounding box center [221, 455] width 116 height 15
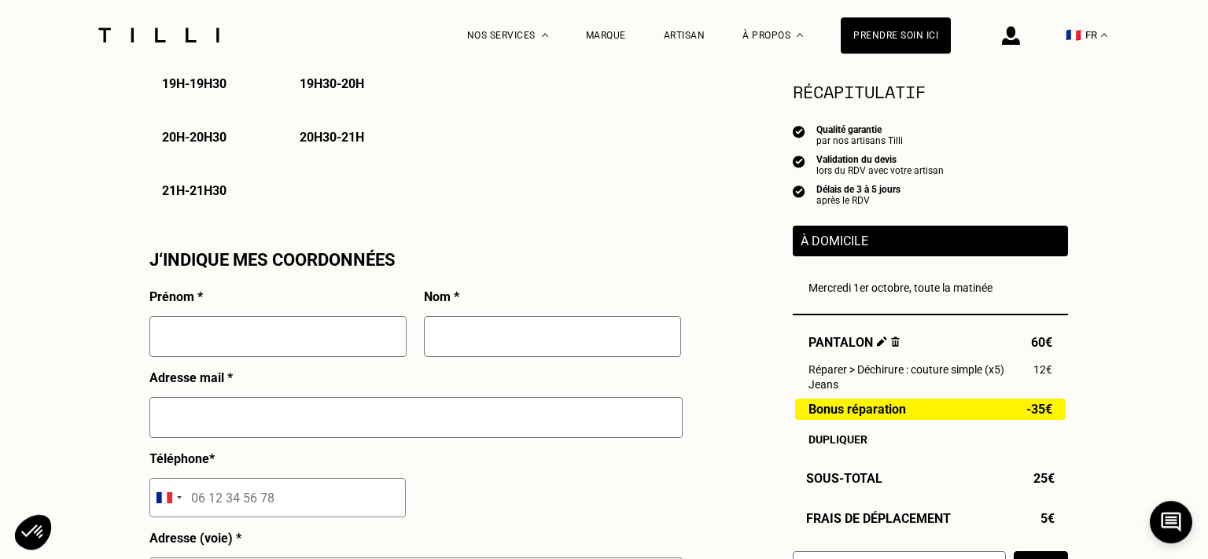
scroll to position [1295, 0]
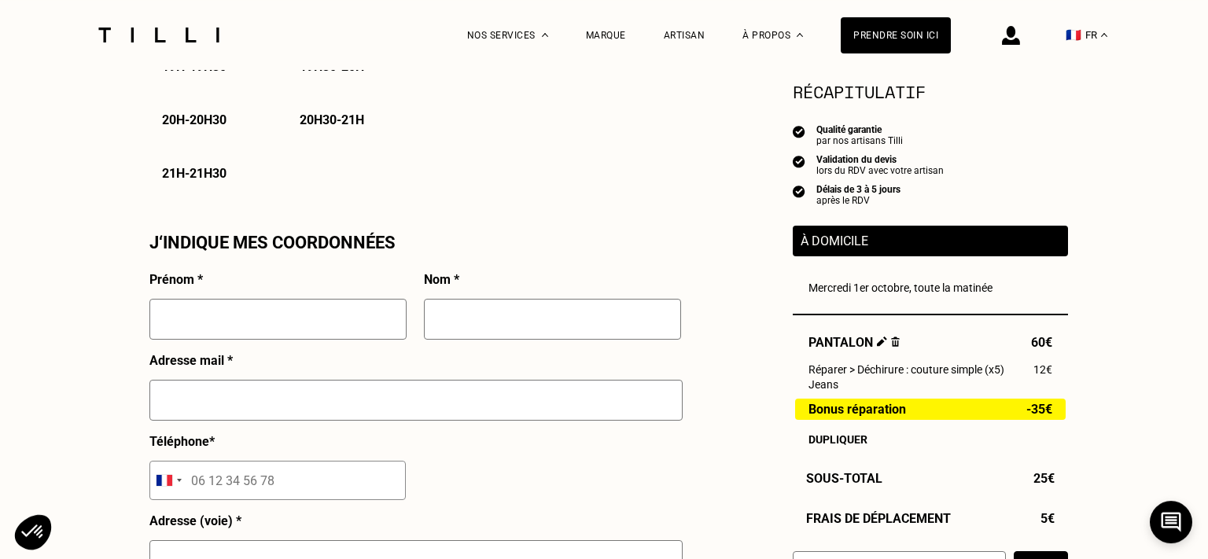
click at [271, 329] on input "text" at bounding box center [277, 319] width 257 height 41
type input "Hugues"
type input "Brin"
type input "h.brin@hotmail.fr"
click at [228, 490] on input "tel" at bounding box center [277, 480] width 256 height 39
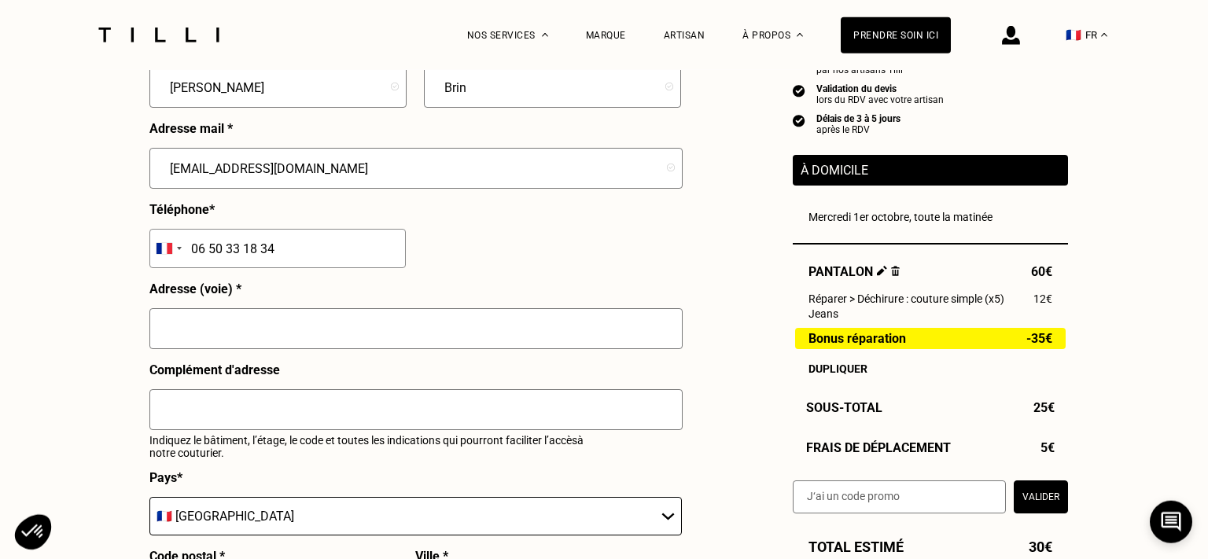
scroll to position [1529, 0]
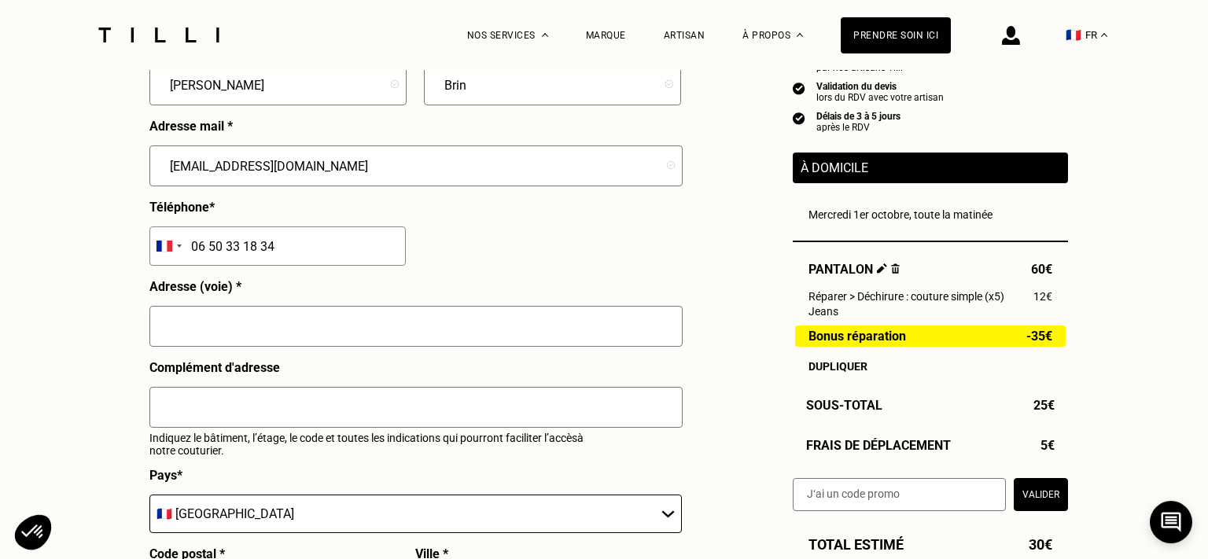
type input "06 50 33 18 34"
click at [274, 339] on input "text" at bounding box center [415, 326] width 533 height 41
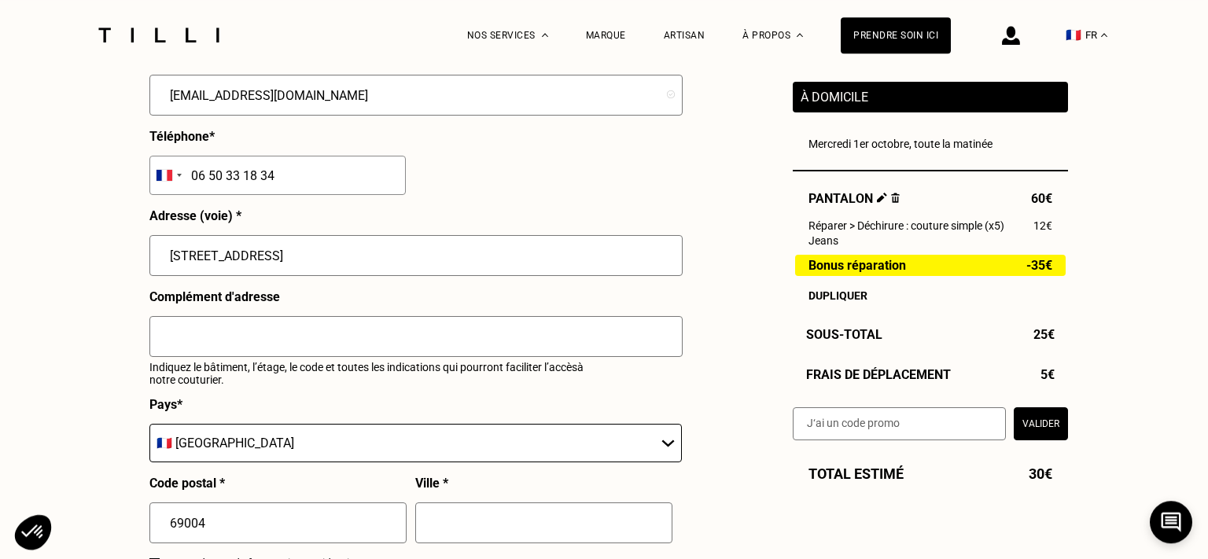
scroll to position [1601, 0]
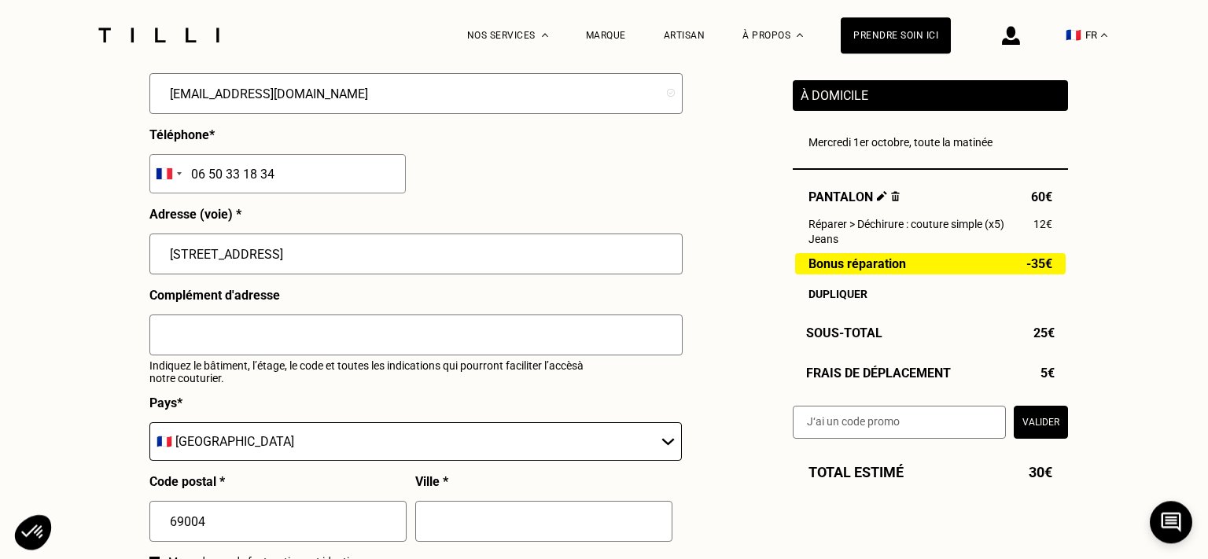
type input "71 boulevard de la croix rousse"
click at [452, 517] on input "text" at bounding box center [543, 521] width 257 height 41
type input "Lyon"
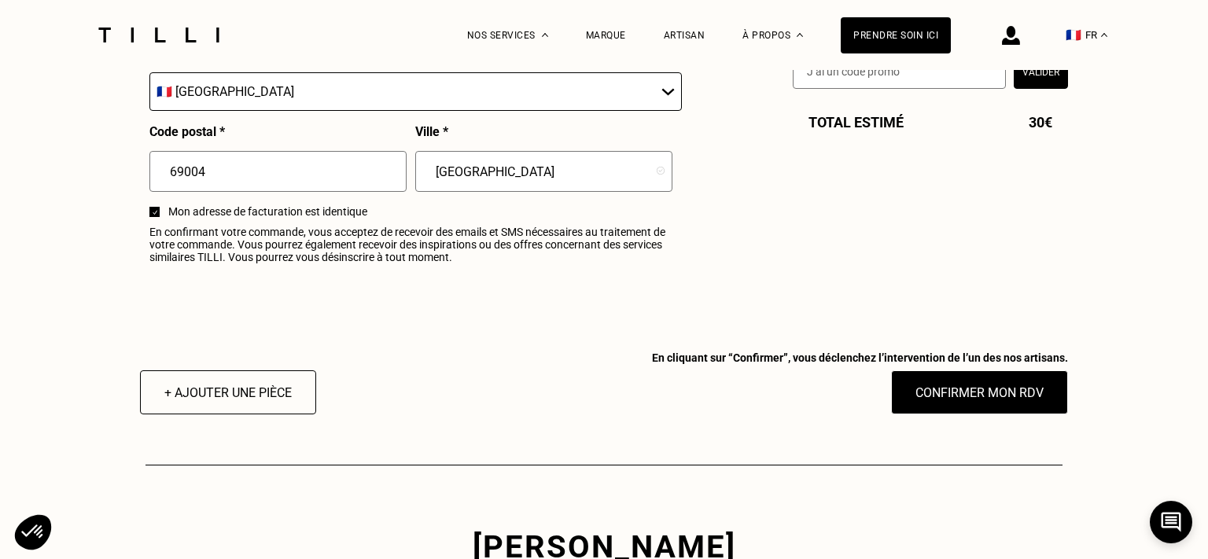
scroll to position [1952, 0]
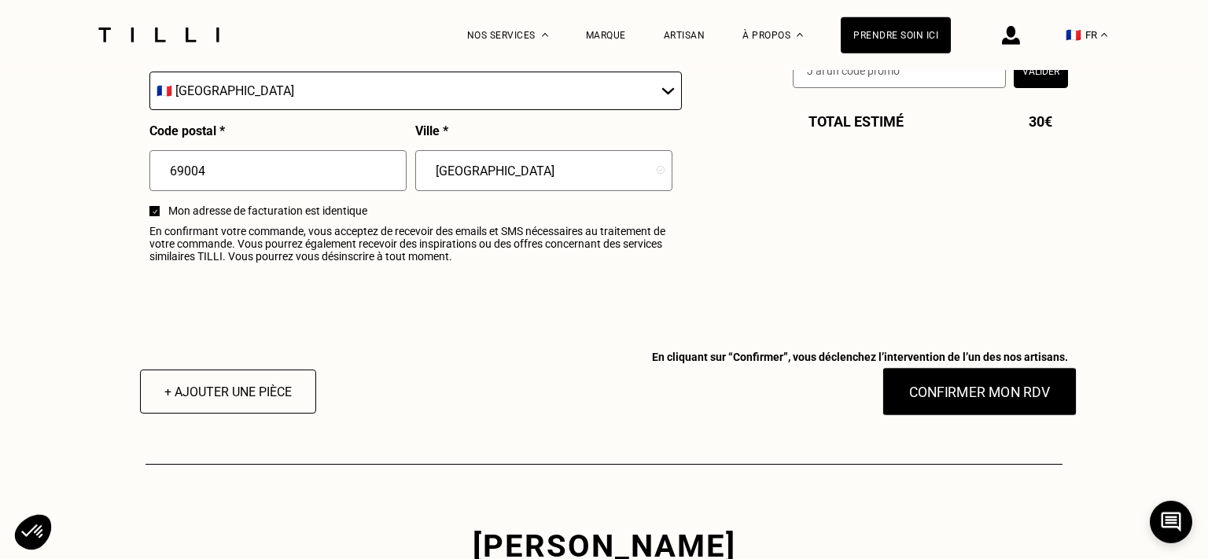
click at [967, 401] on button "Confirmer mon RDV" at bounding box center [979, 391] width 195 height 49
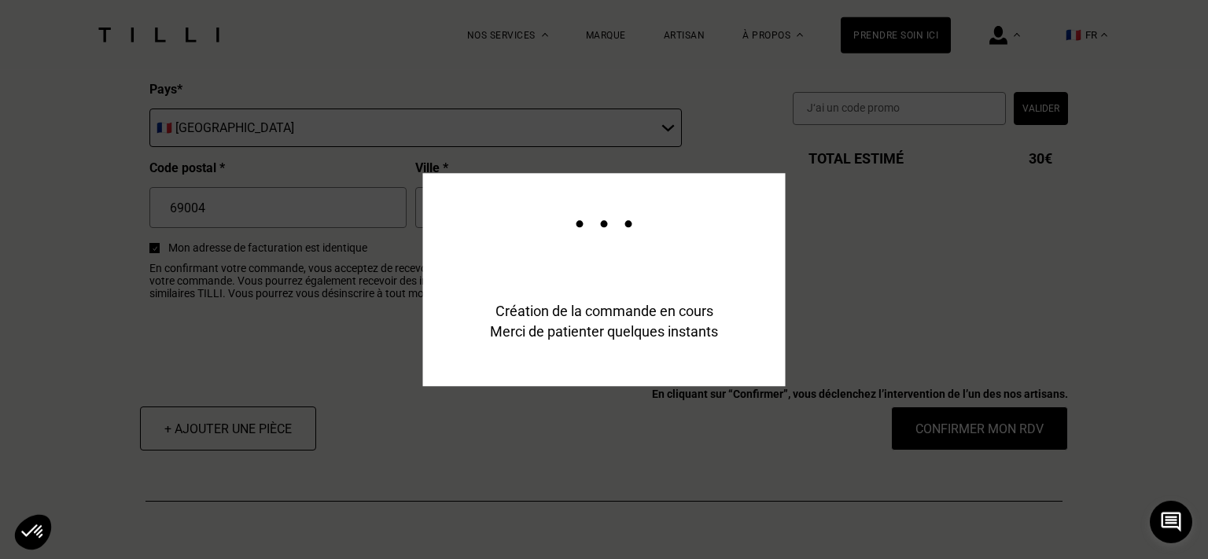
scroll to position [1991, 0]
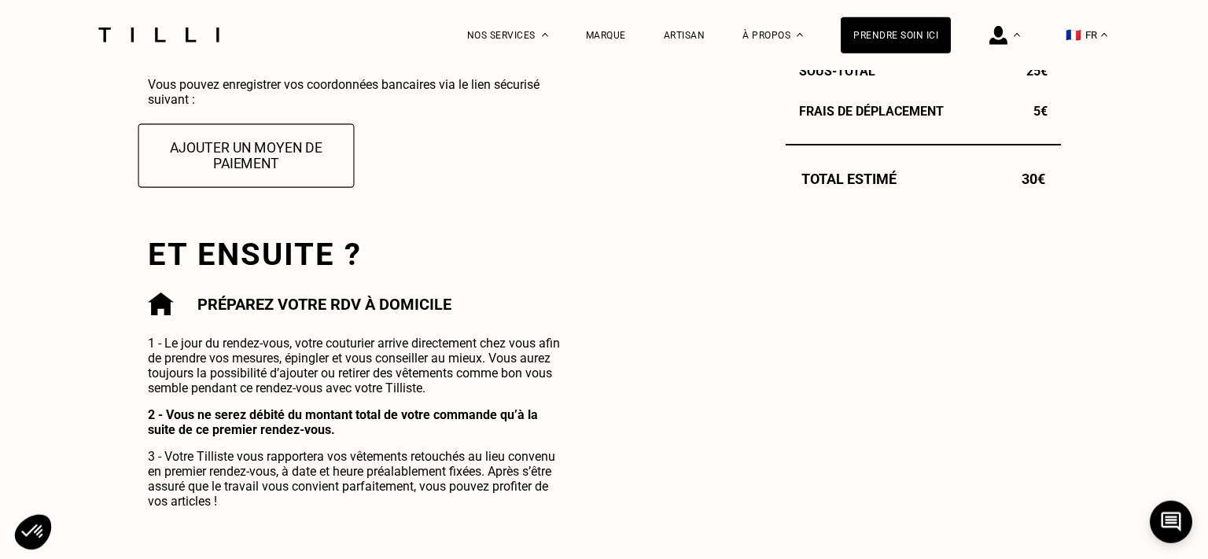
scroll to position [495, 0]
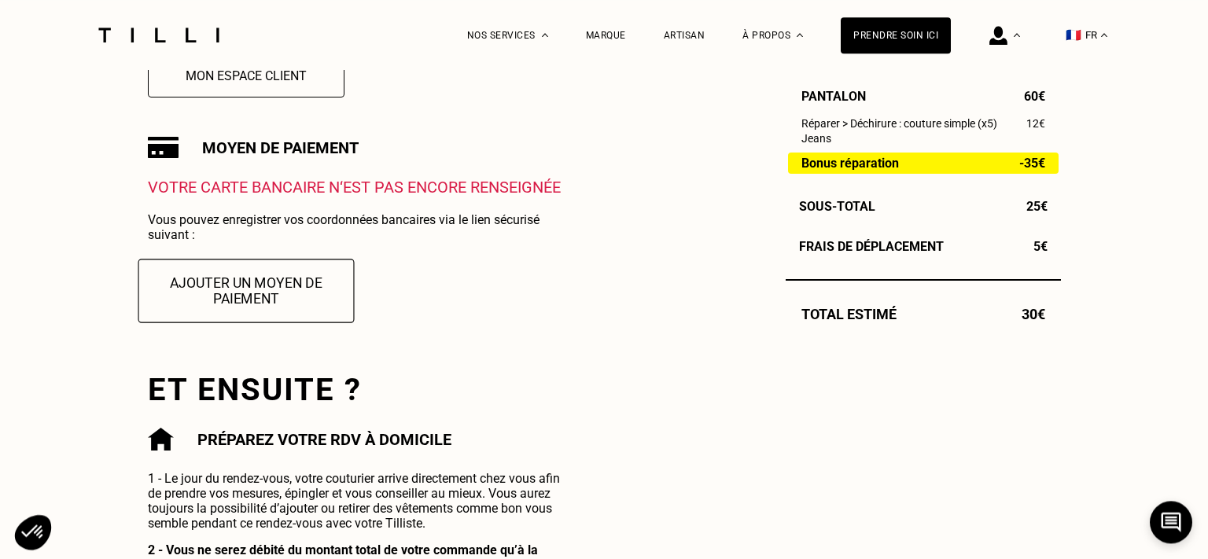
click at [267, 302] on button "Ajouter un moyen de paiement" at bounding box center [246, 291] width 216 height 64
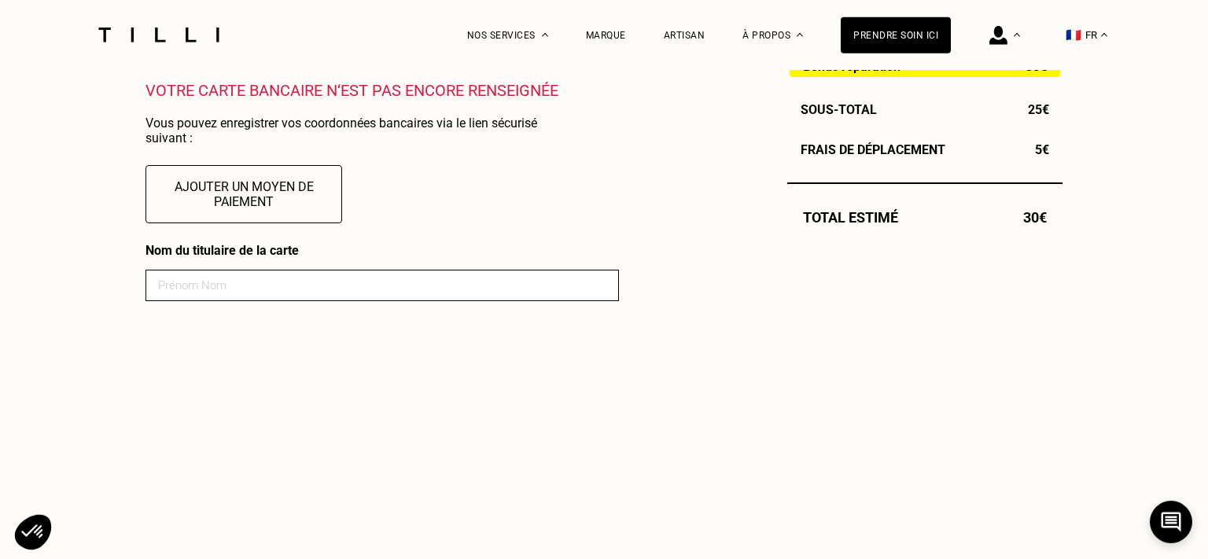
scroll to position [599, 0]
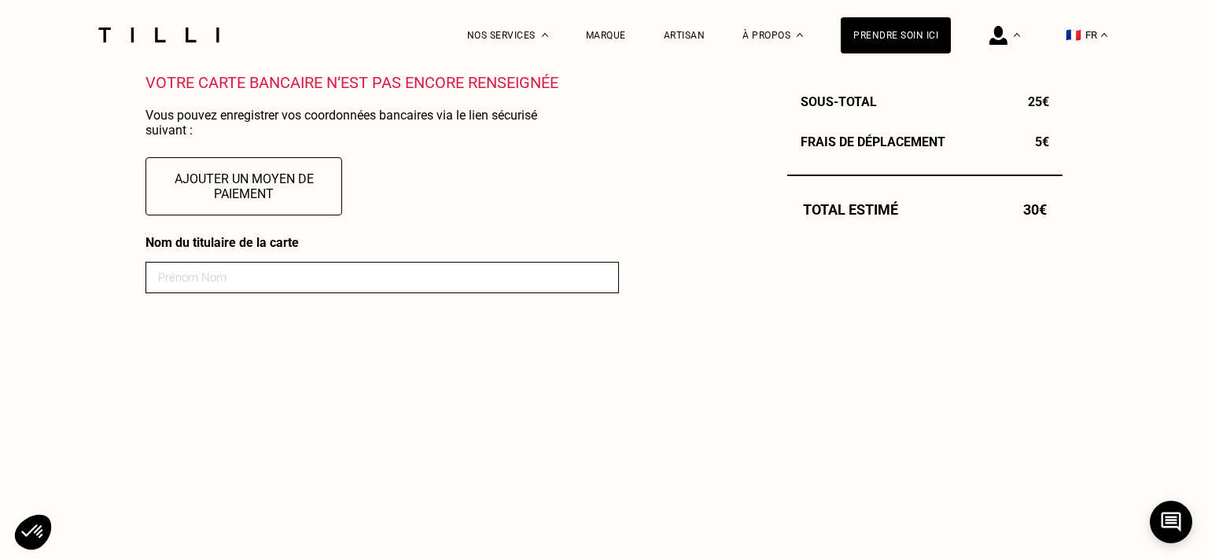
click at [301, 281] on input at bounding box center [381, 277] width 473 height 31
click at [311, 286] on input "Brune" at bounding box center [381, 277] width 473 height 31
type input "Brune Brin"
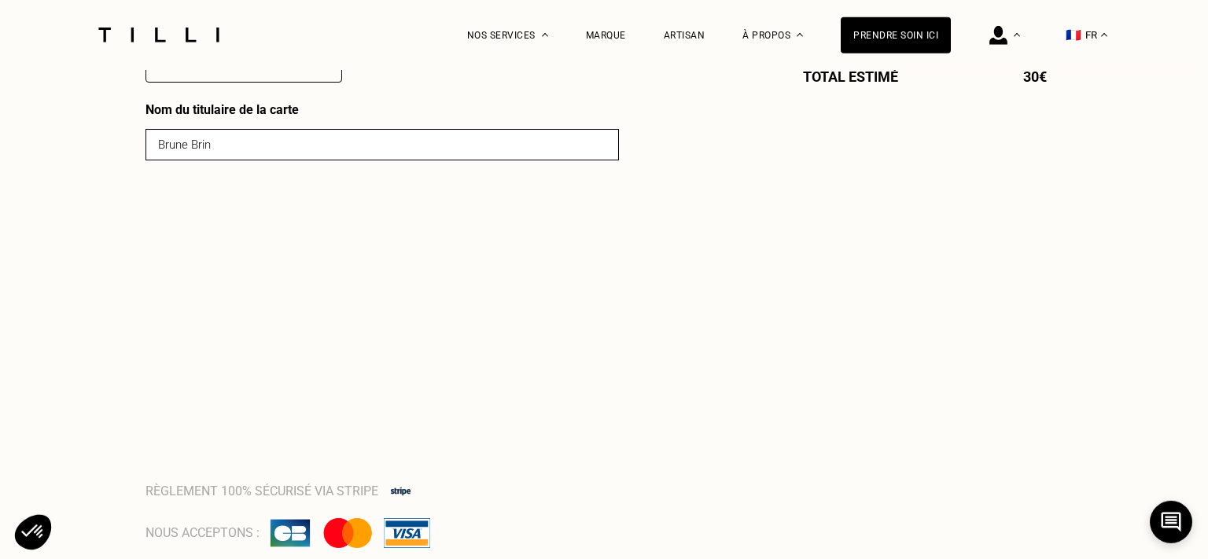
scroll to position [739, 0]
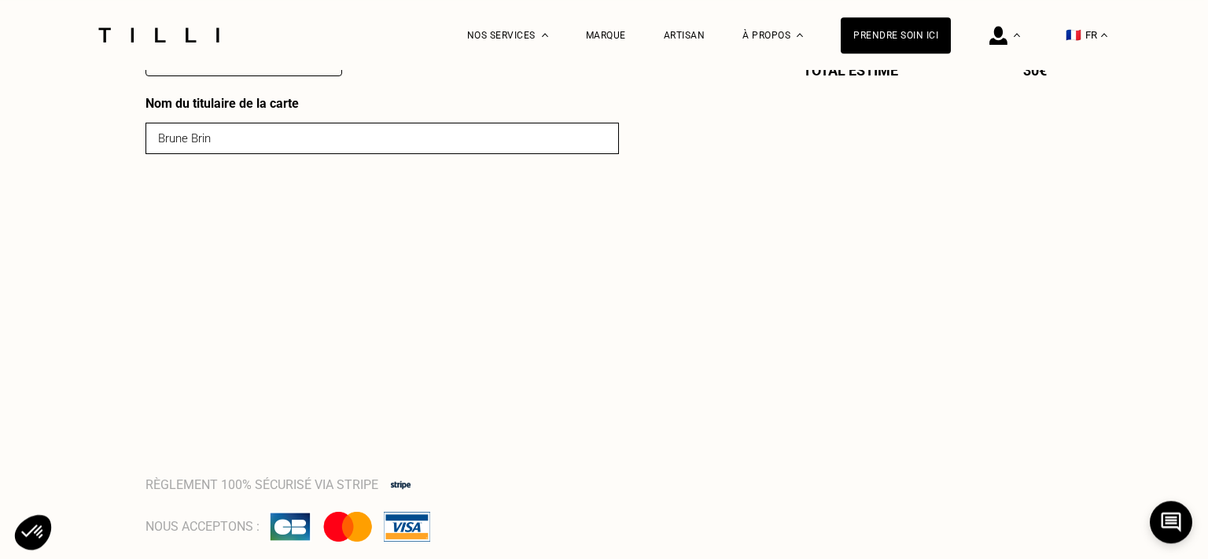
click at [97, 359] on div "La Méthode Retoucherie Maroquinerie Broderie Cordonnerie Nos prix Nos services …" at bounding box center [604, 488] width 1208 height 2455
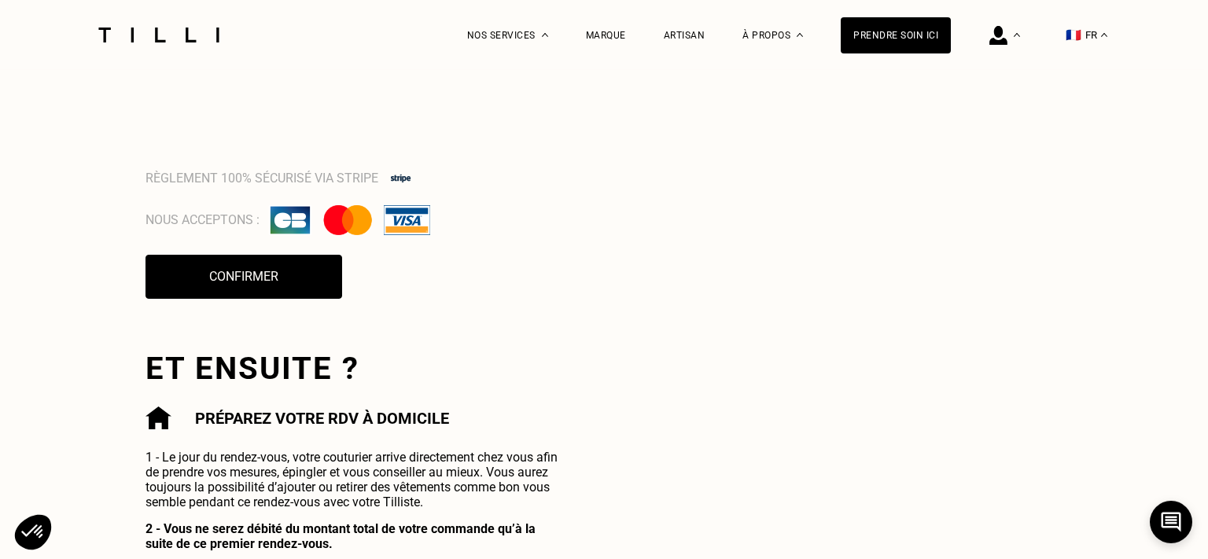
scroll to position [1144, 0]
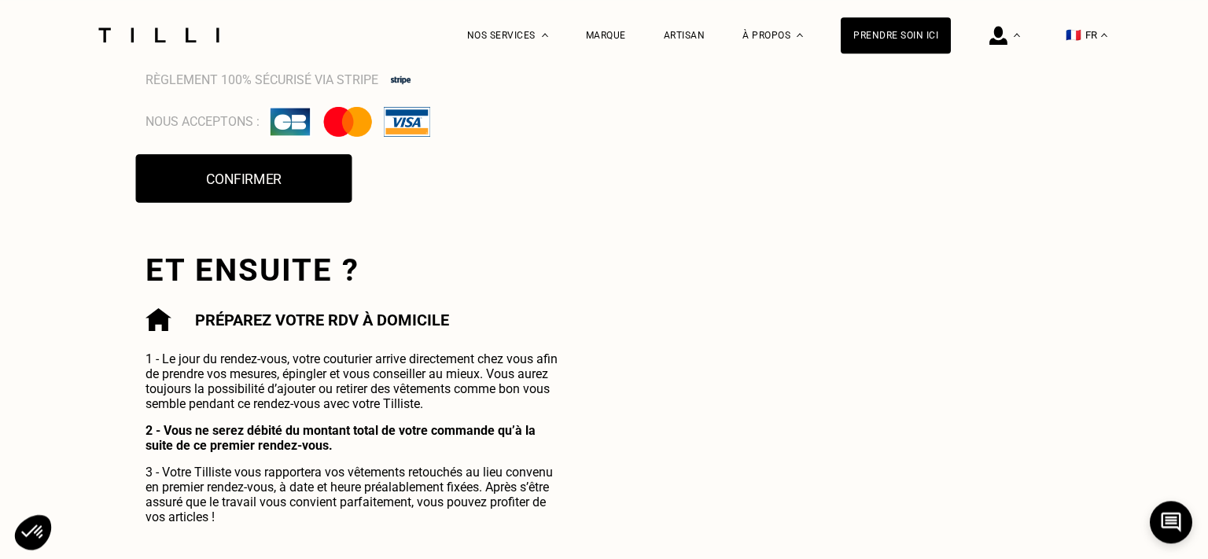
click at [210, 198] on button "Confirmer" at bounding box center [244, 178] width 216 height 49
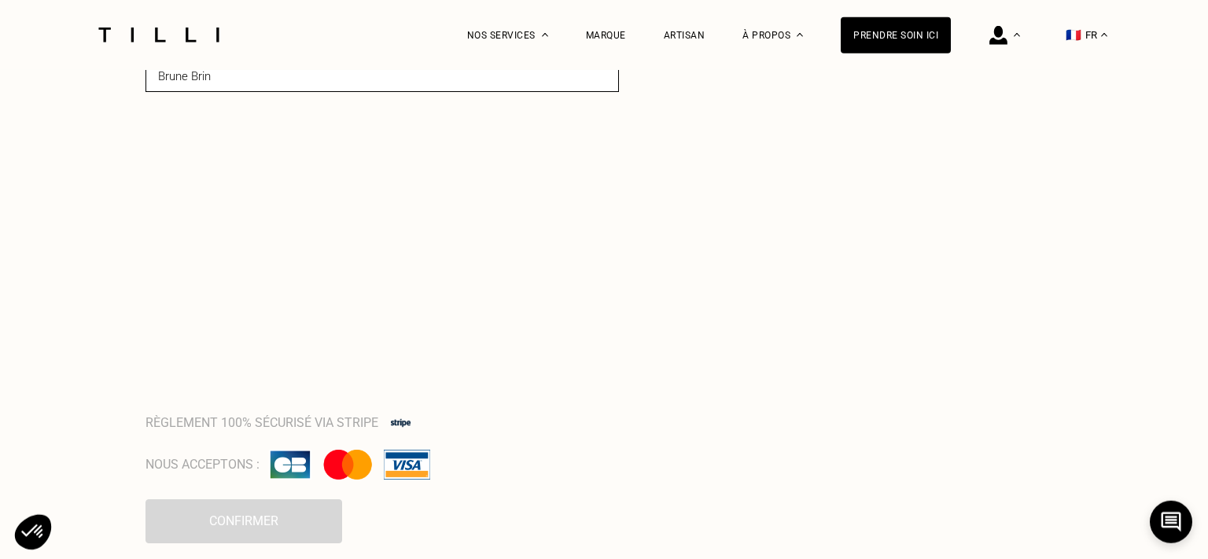
scroll to position [796, 0]
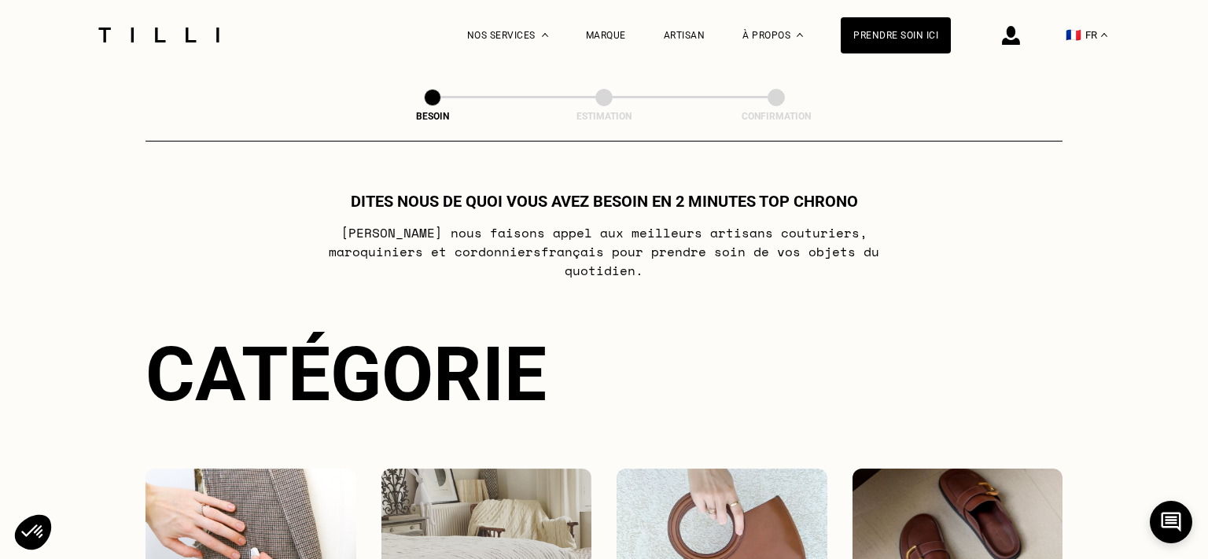
select select "FR"
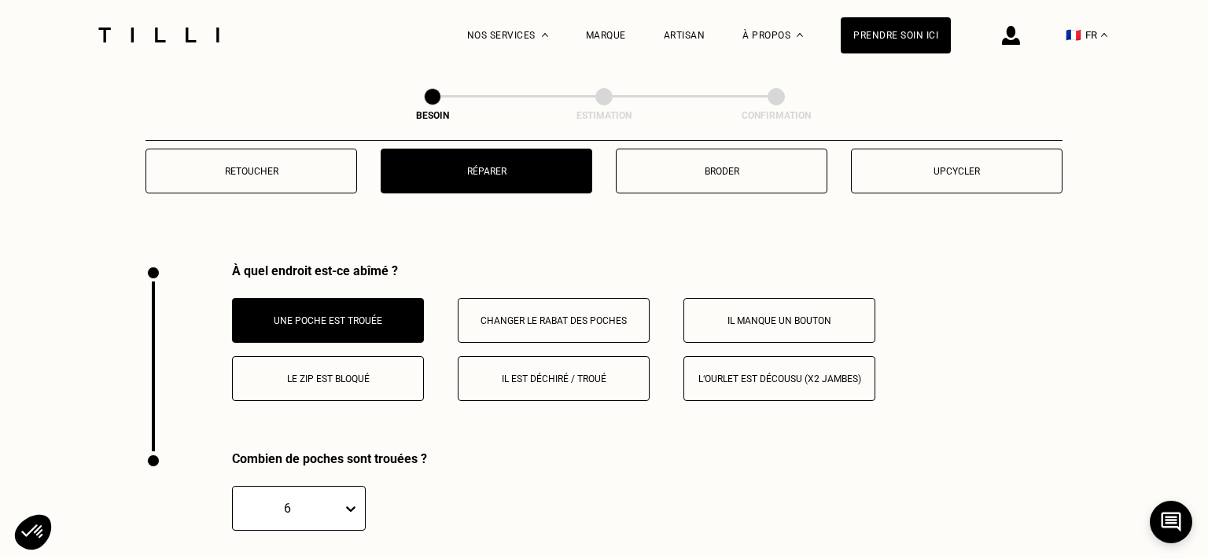
scroll to position [2832, 0]
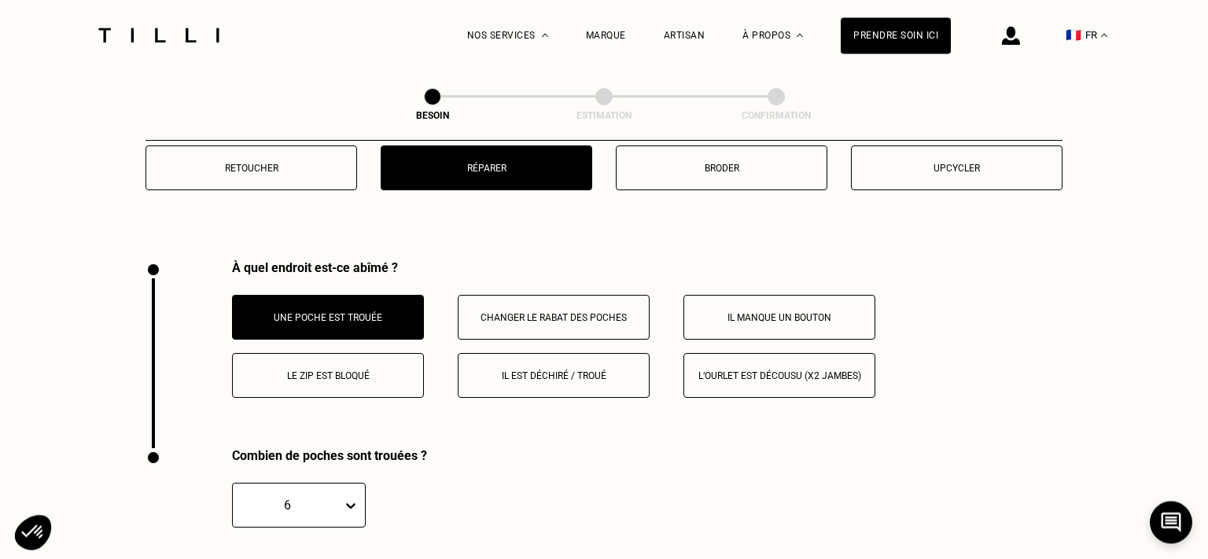
click at [513, 298] on button "Changer le rabat des poches" at bounding box center [554, 317] width 192 height 45
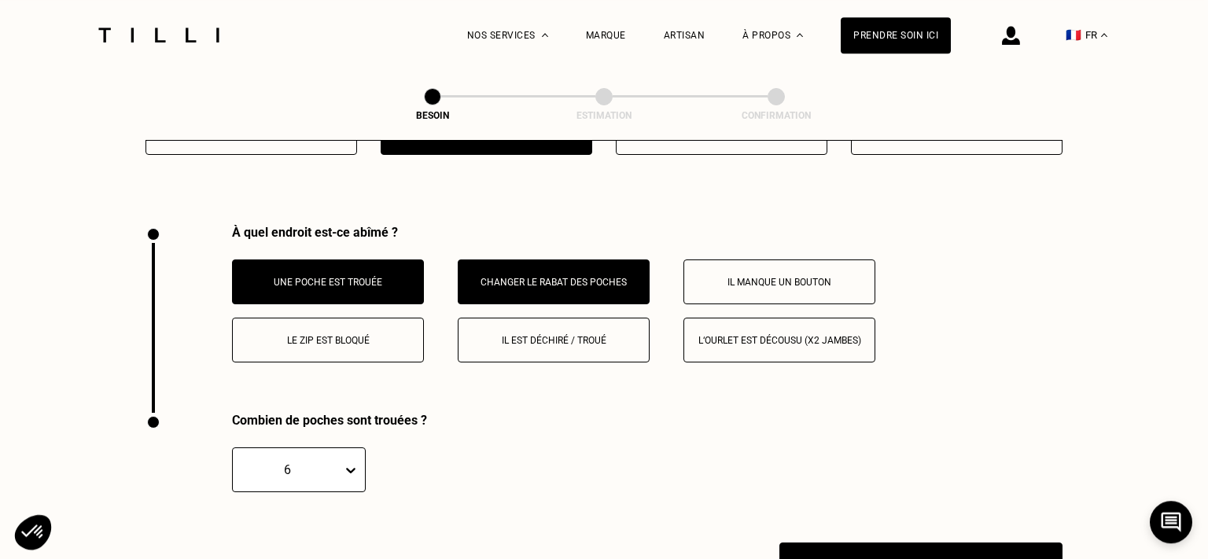
scroll to position [2866, 0]
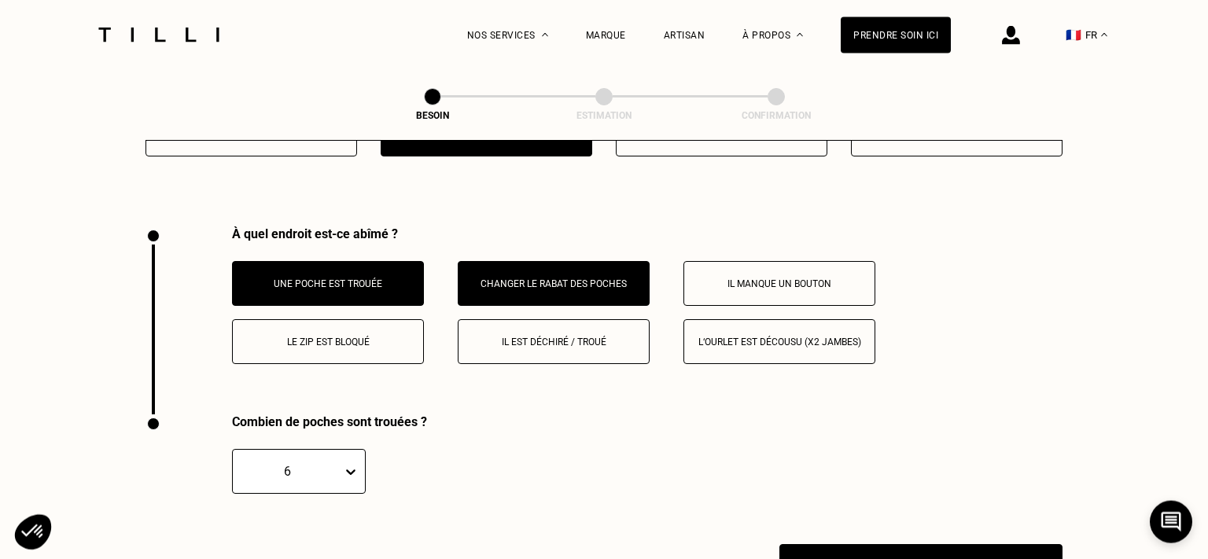
click at [359, 279] on p "Une poche est trouée" at bounding box center [328, 283] width 175 height 11
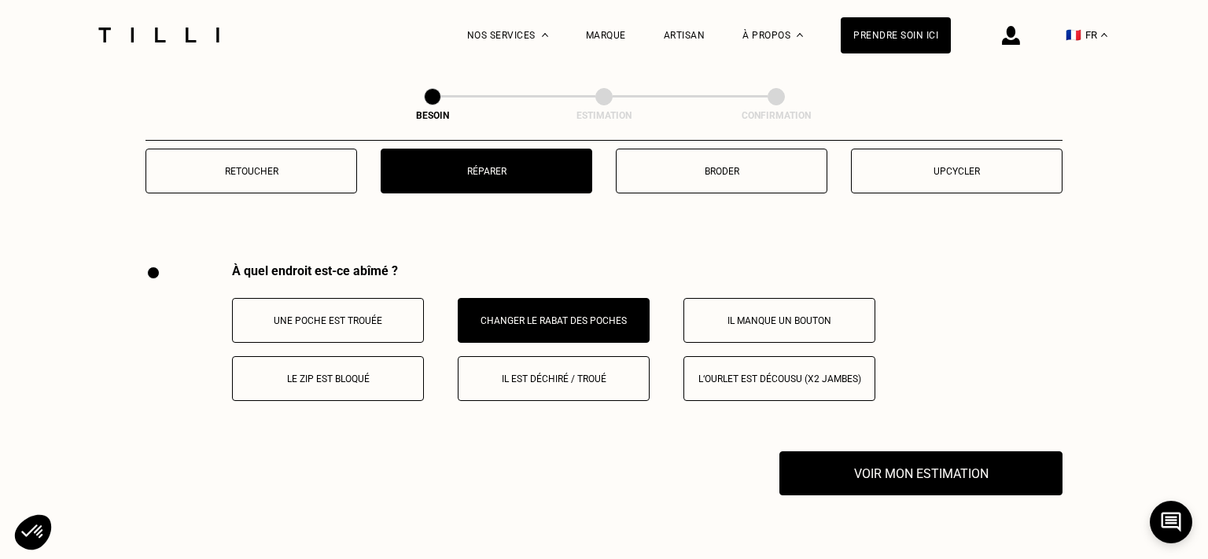
scroll to position [2828, 0]
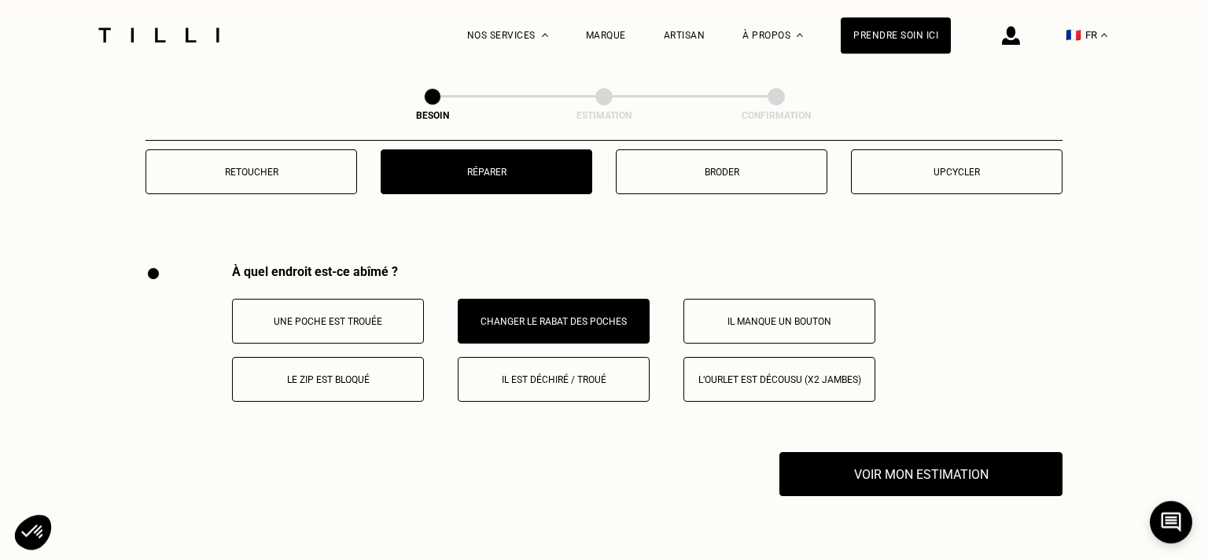
click at [347, 316] on p "Une poche est trouée" at bounding box center [328, 321] width 175 height 11
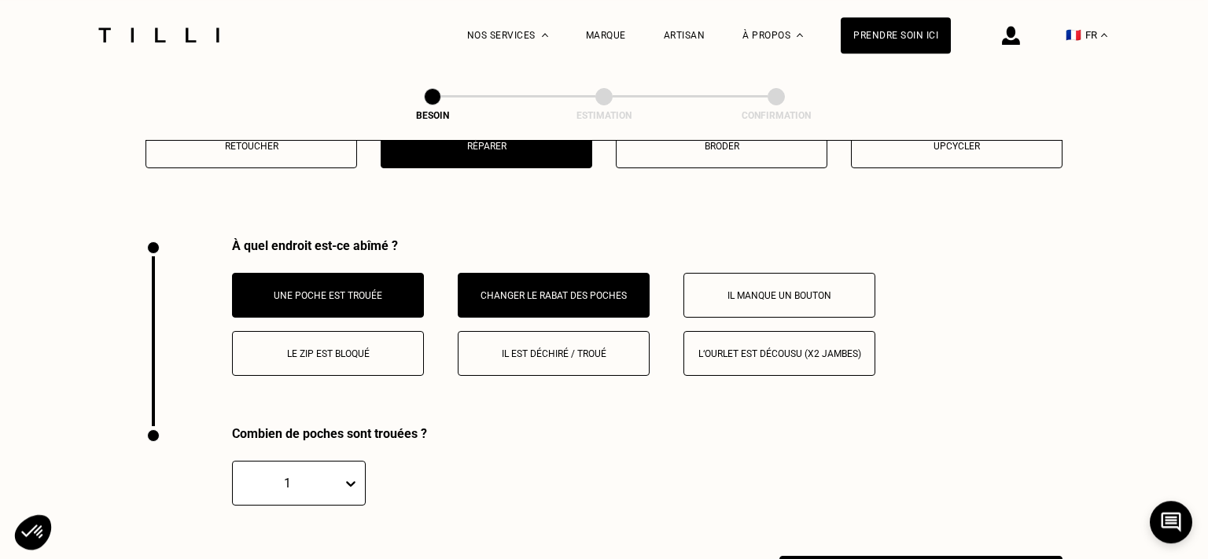
scroll to position [2840, 0]
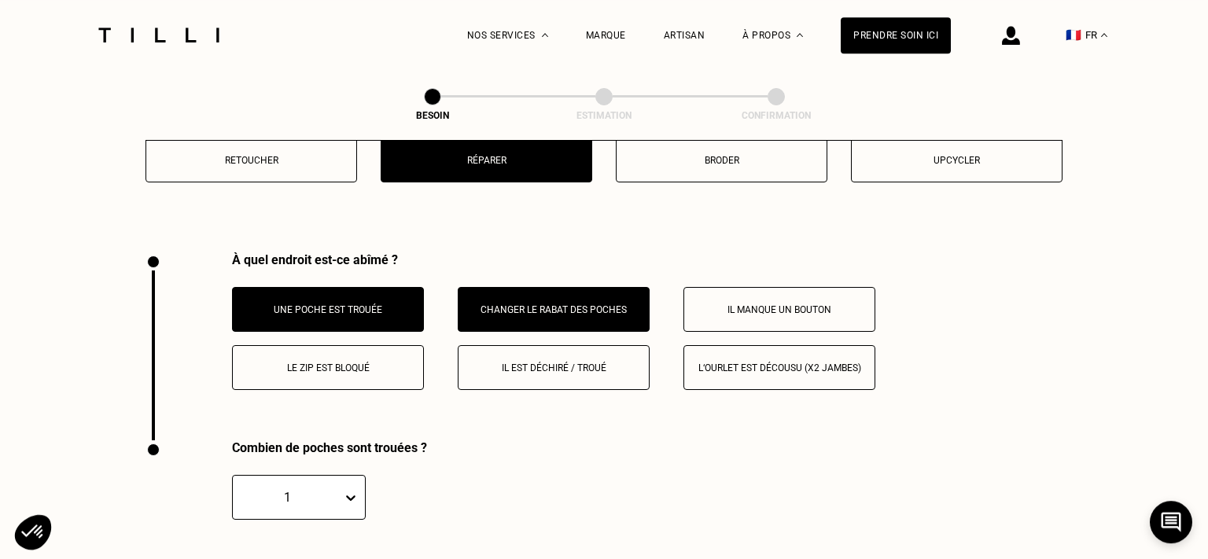
click at [539, 304] on p "Changer le rabat des poches" at bounding box center [553, 309] width 175 height 11
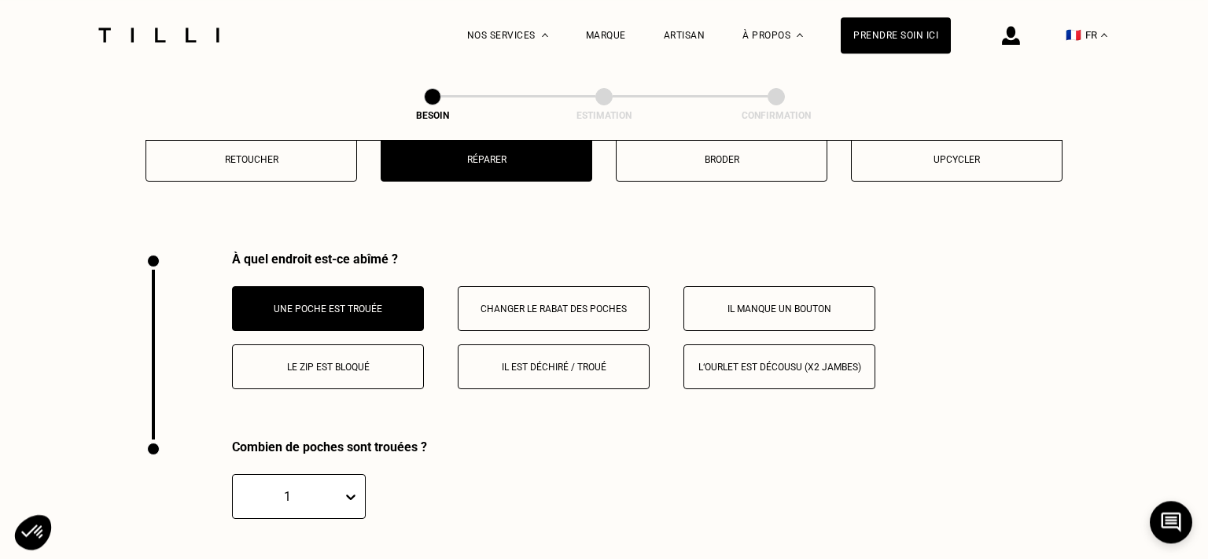
scroll to position [2824, 0]
